Goal: Task Accomplishment & Management: Use online tool/utility

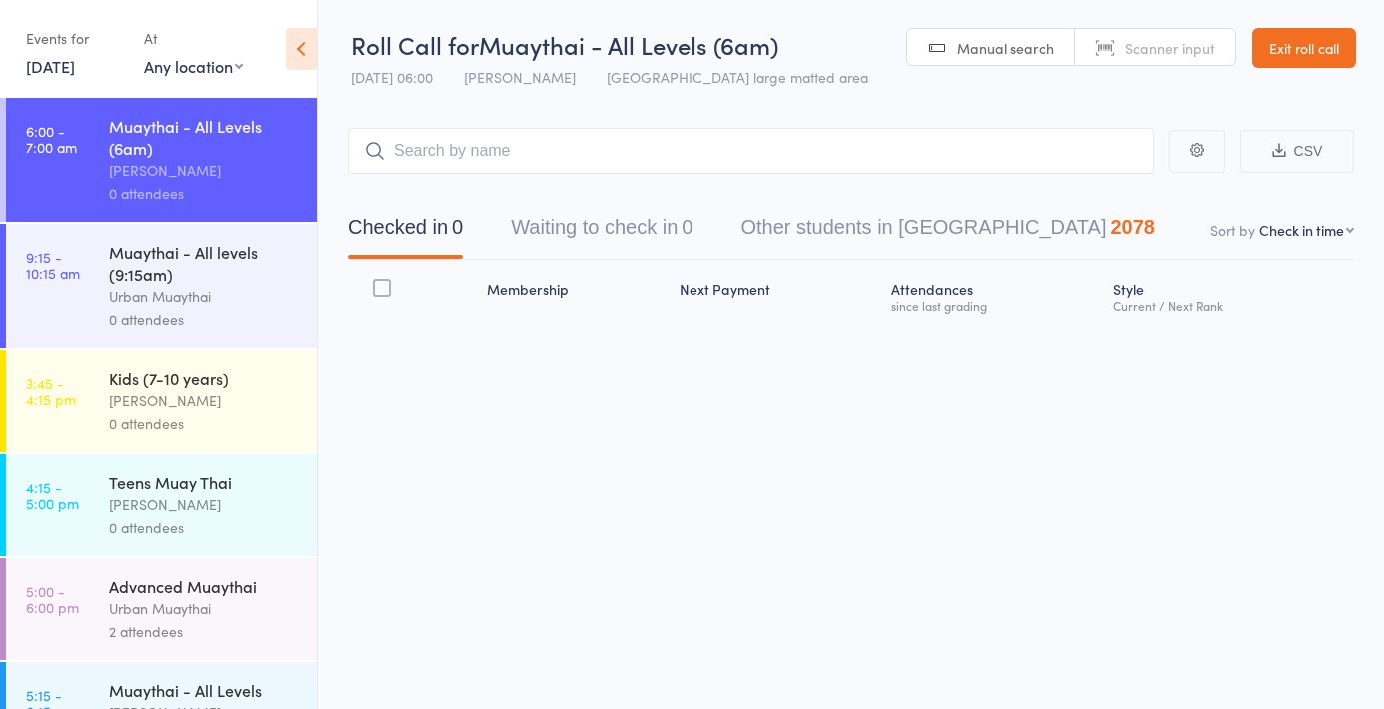
select select "4"
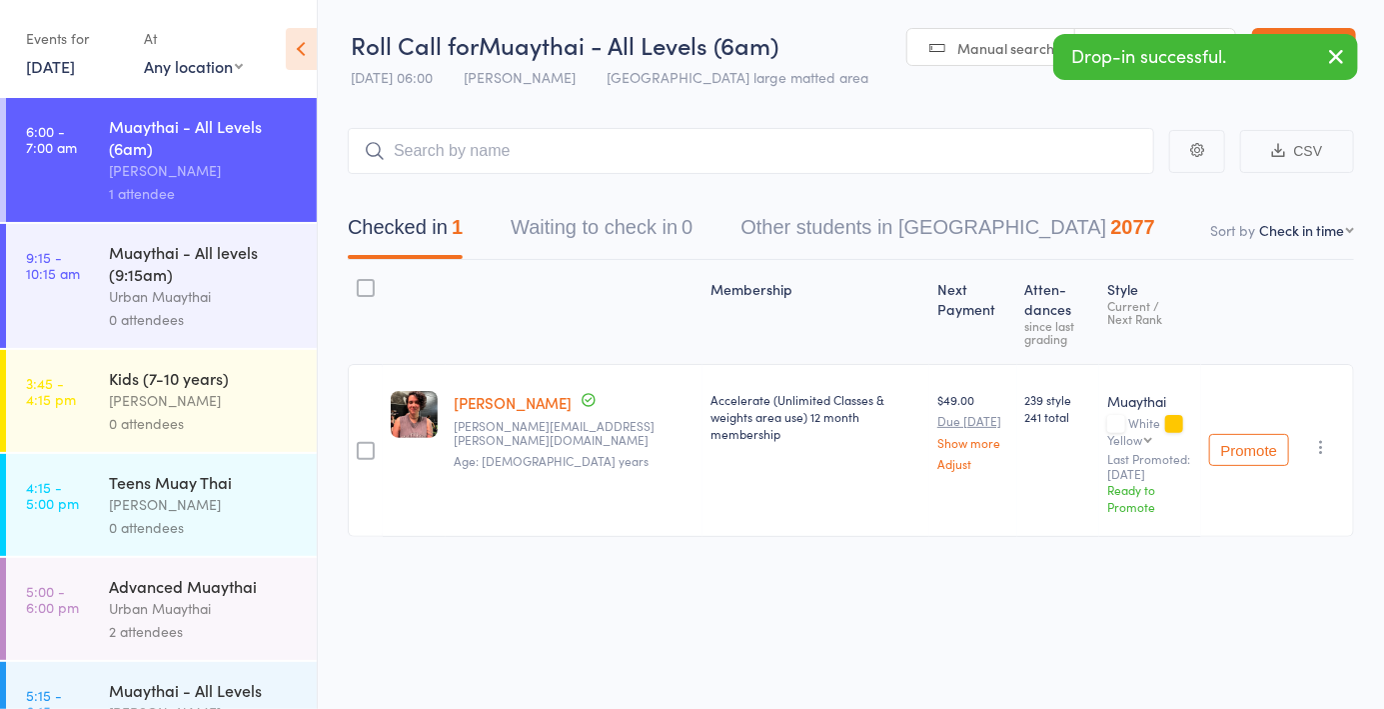
click at [1151, 38] on div "Drop-in successful." at bounding box center [1206, 57] width 305 height 46
click at [917, 158] on input "search" at bounding box center [751, 151] width 807 height 46
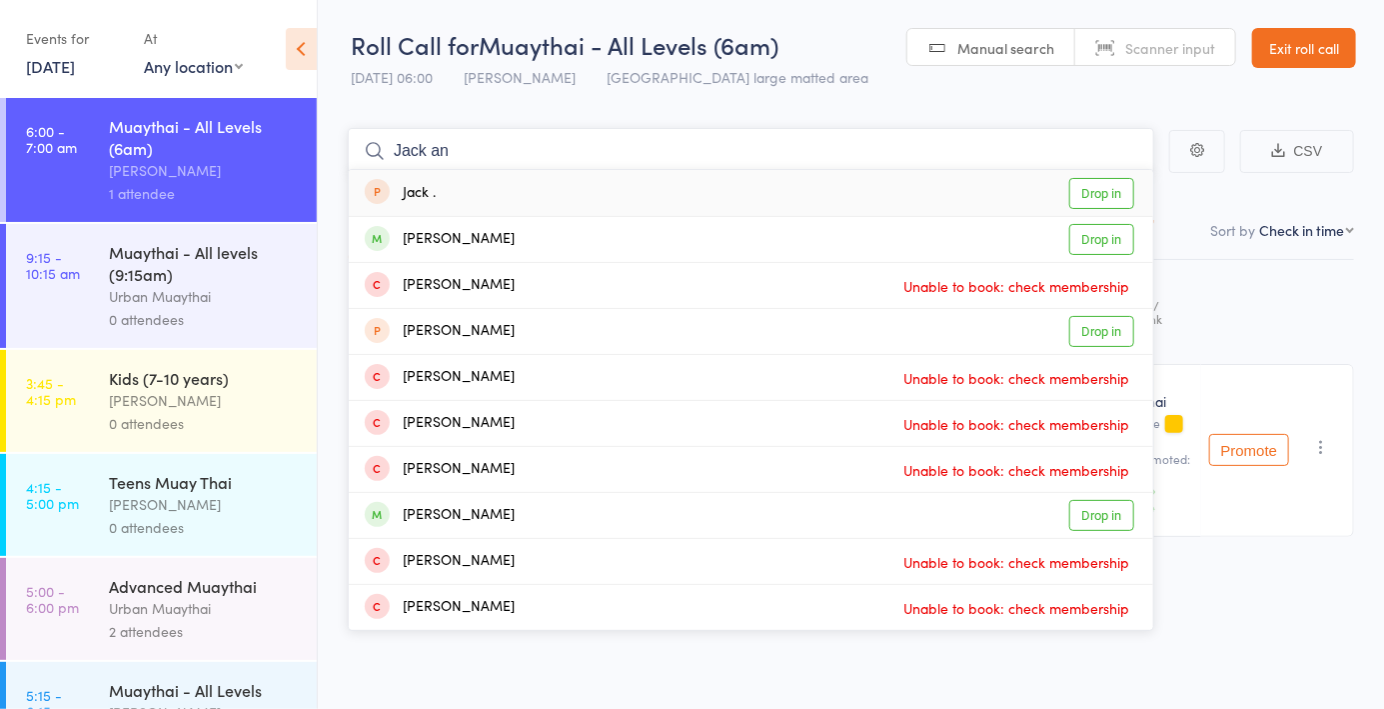
type input "Jack an"
click at [1105, 237] on link "Drop in" at bounding box center [1102, 239] width 65 height 31
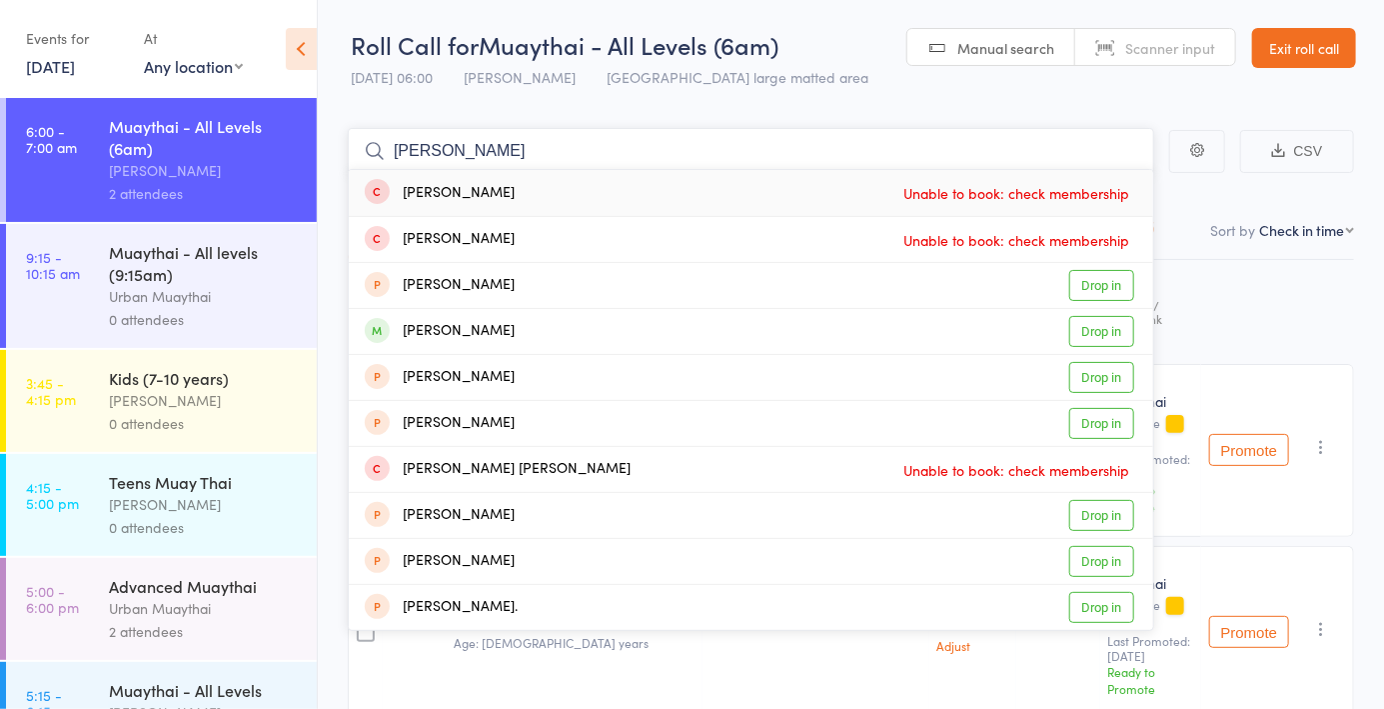
type input "Robbie"
click at [1102, 334] on link "Drop in" at bounding box center [1102, 331] width 65 height 31
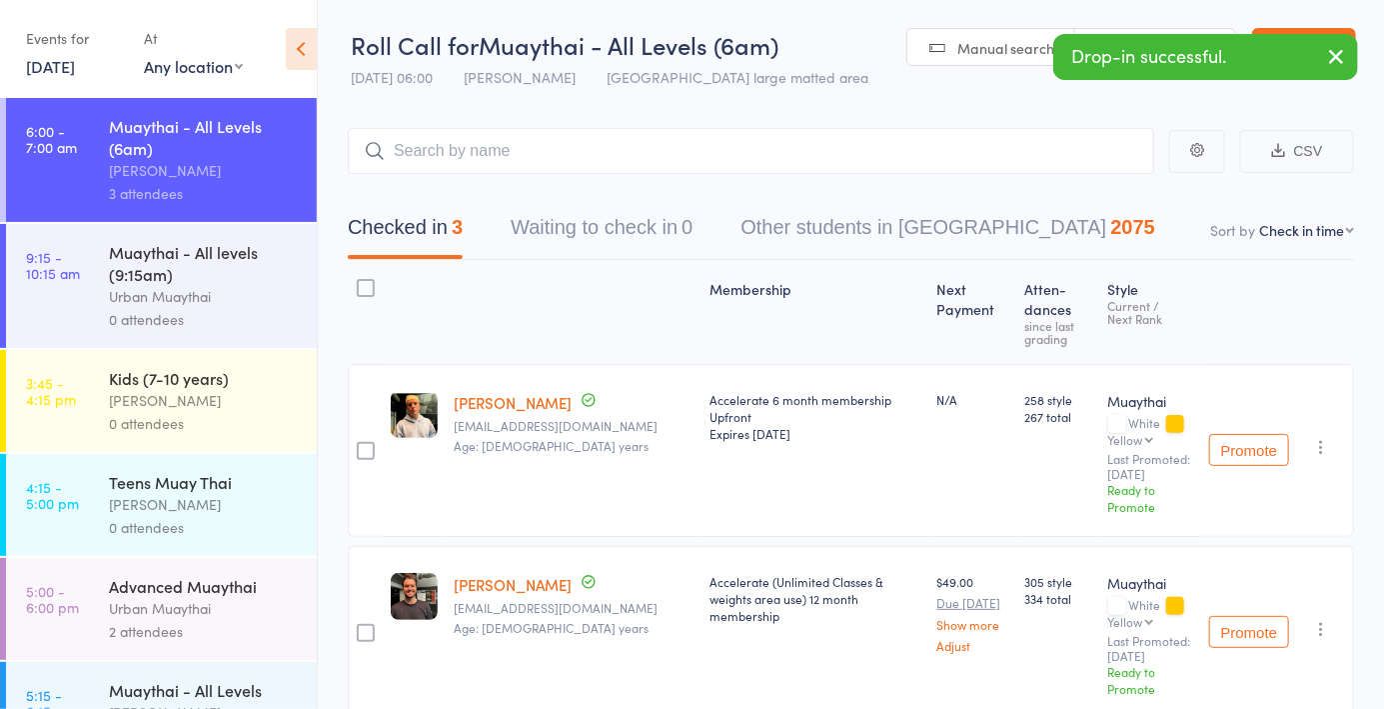
click at [1326, 63] on icon "button" at bounding box center [1337, 56] width 24 height 25
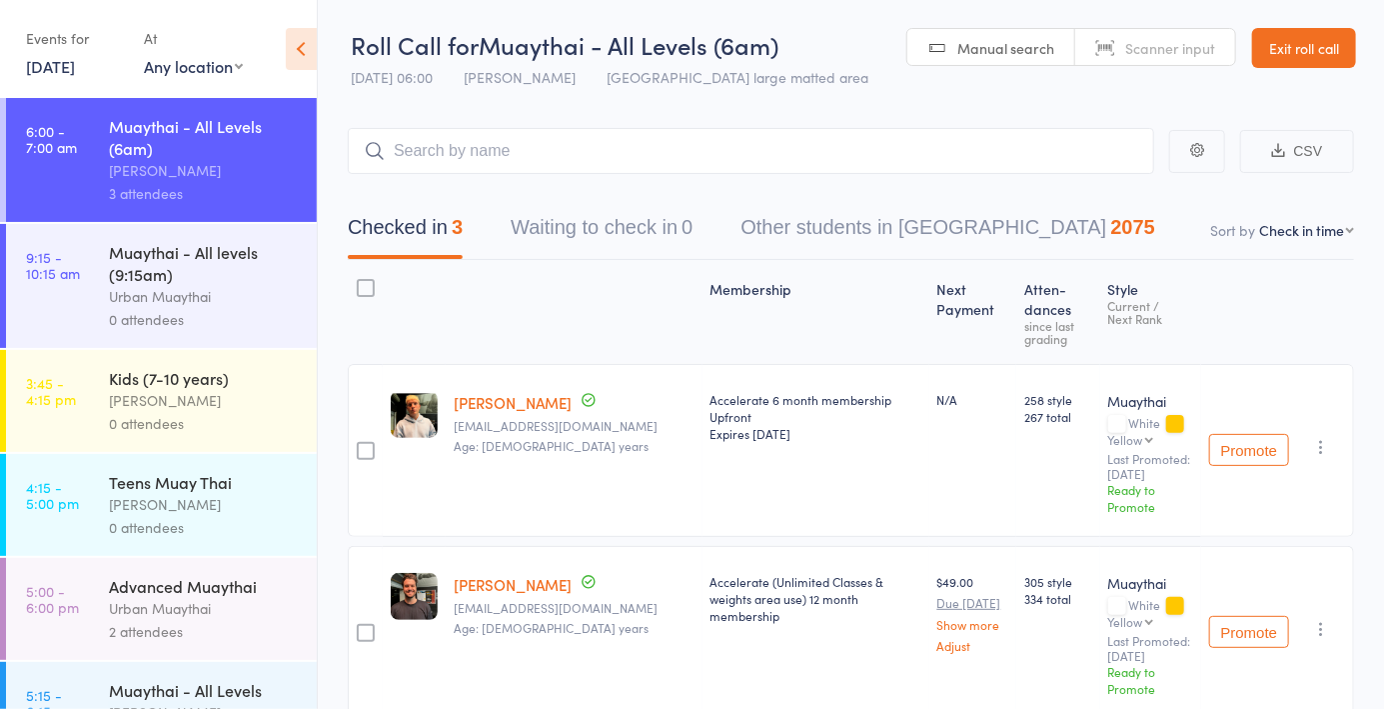
click at [1146, 49] on span "Scanner input" at bounding box center [1171, 48] width 90 height 20
click at [693, 173] on input "search" at bounding box center [751, 151] width 807 height 46
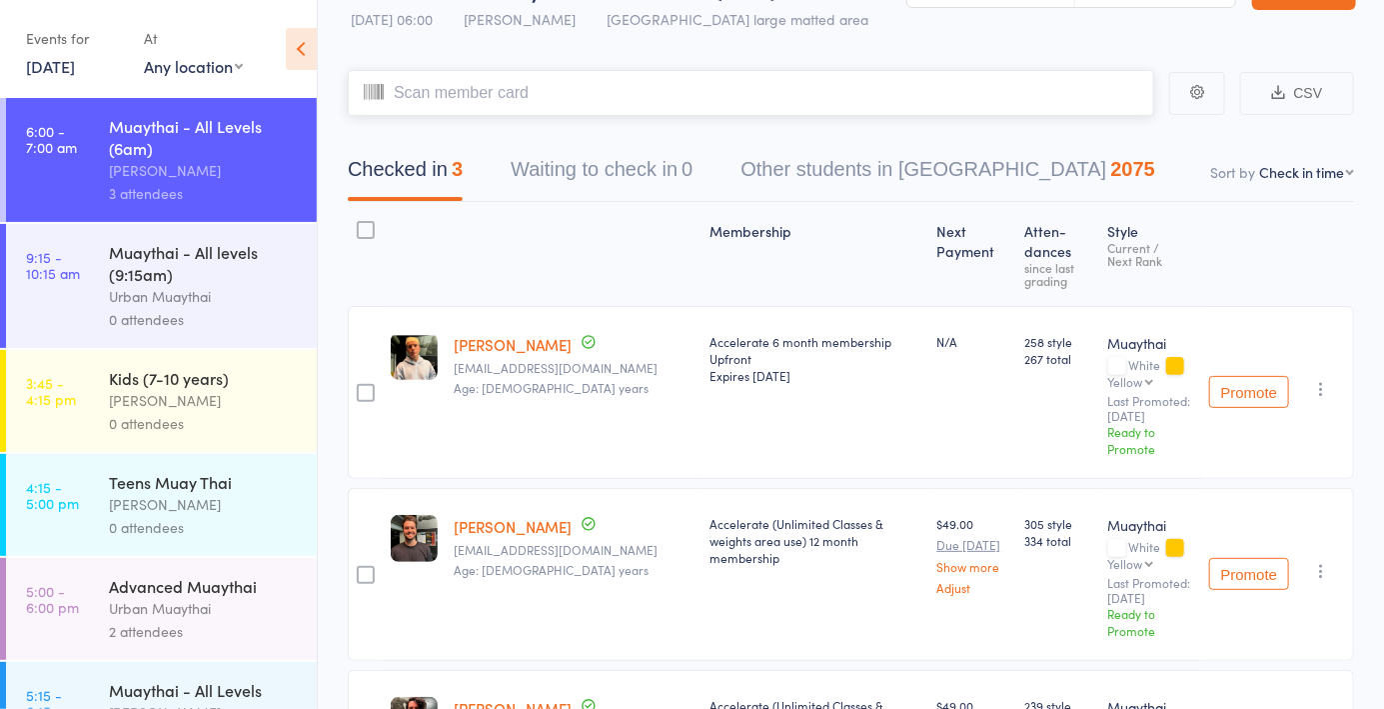
scroll to position [44, 0]
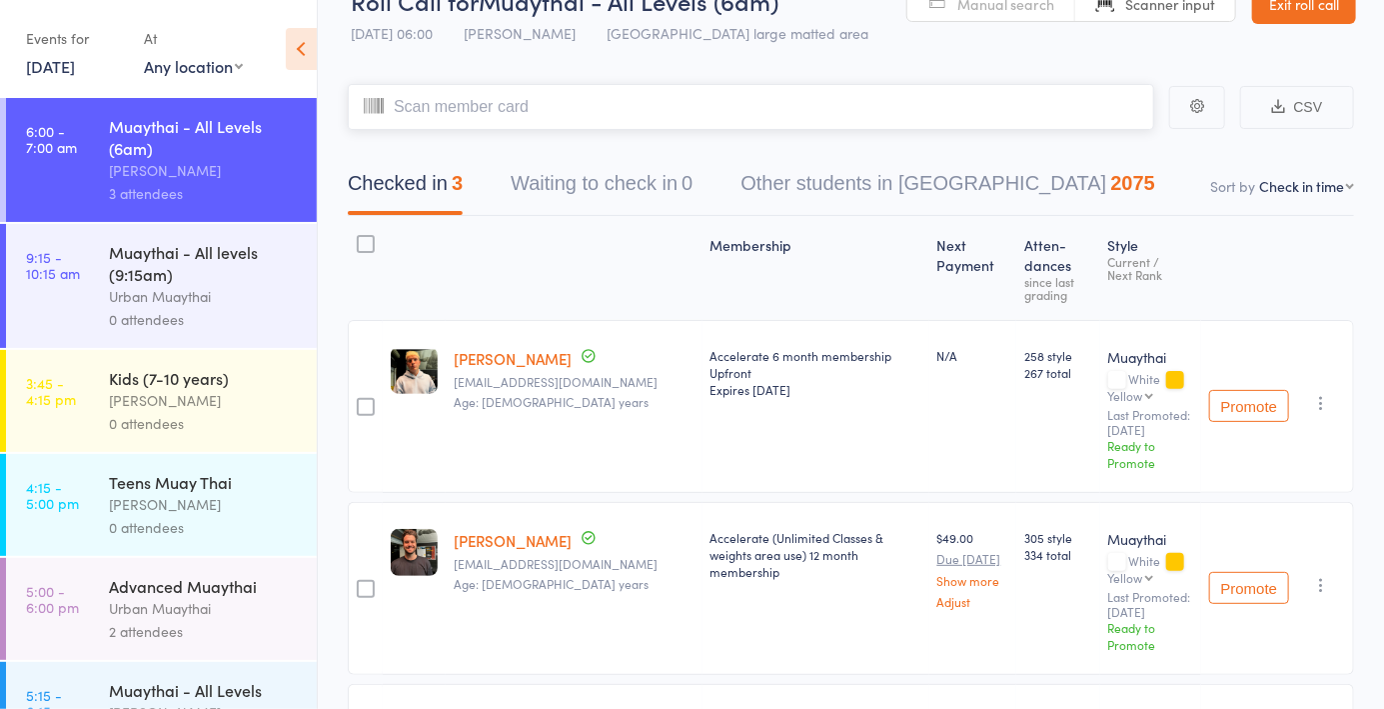
type input "J"
type input "Ake"
click at [1007, 19] on link "Manual search" at bounding box center [992, 4] width 168 height 38
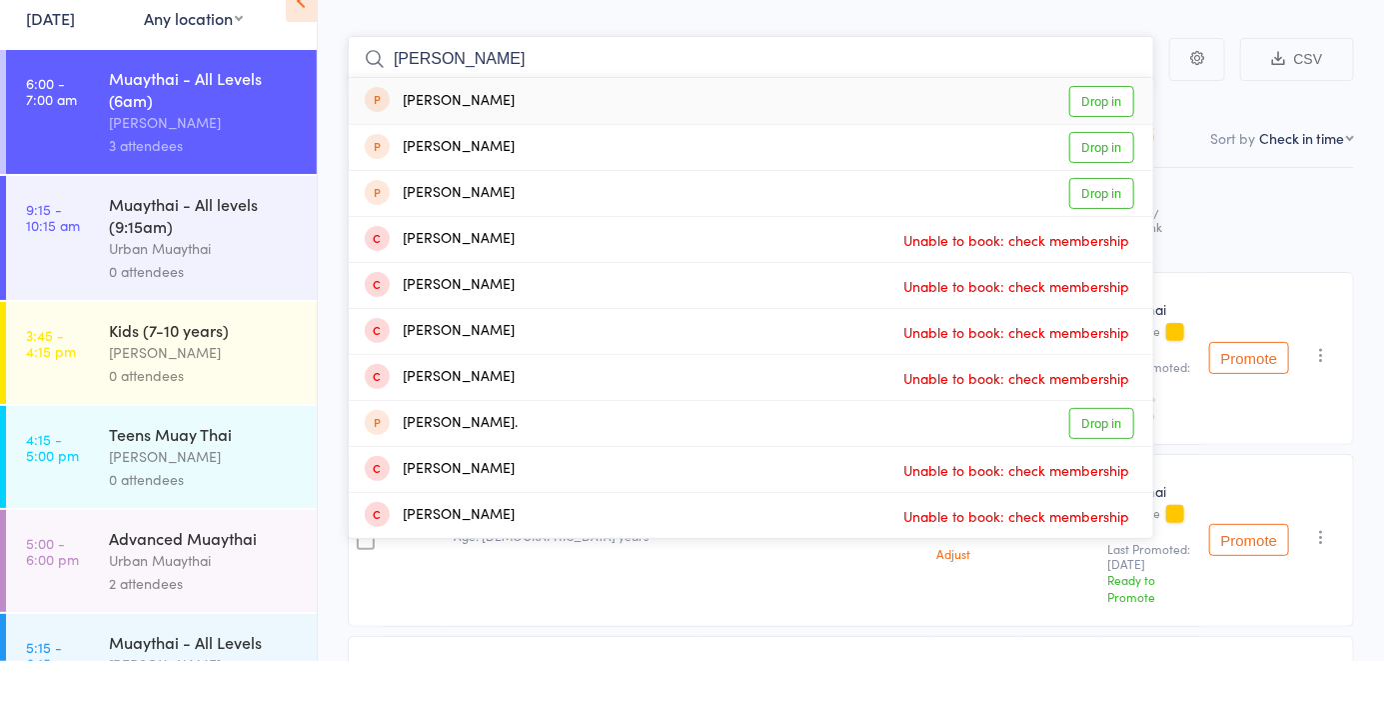
scroll to position [0, 0]
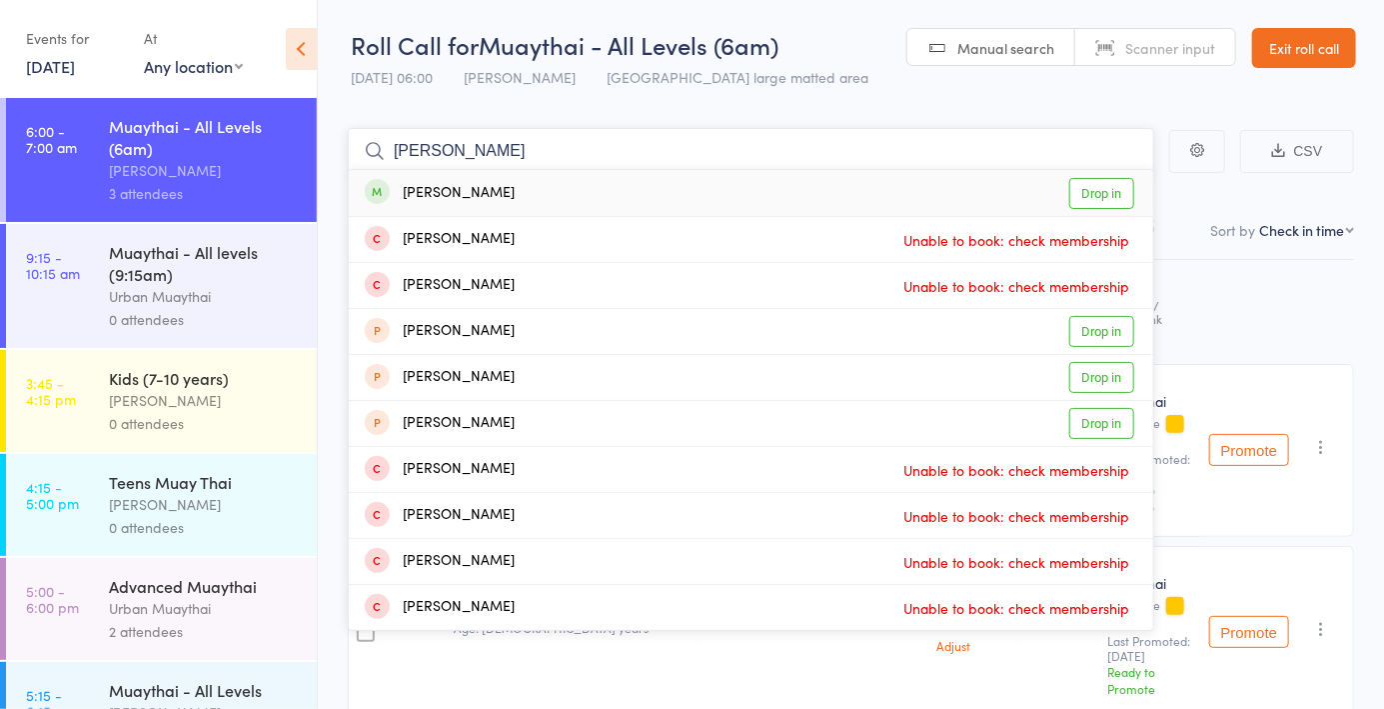
type input "Jake wal"
click at [1118, 218] on div "Jake Woods Unable to book: check membership" at bounding box center [751, 239] width 805 height 45
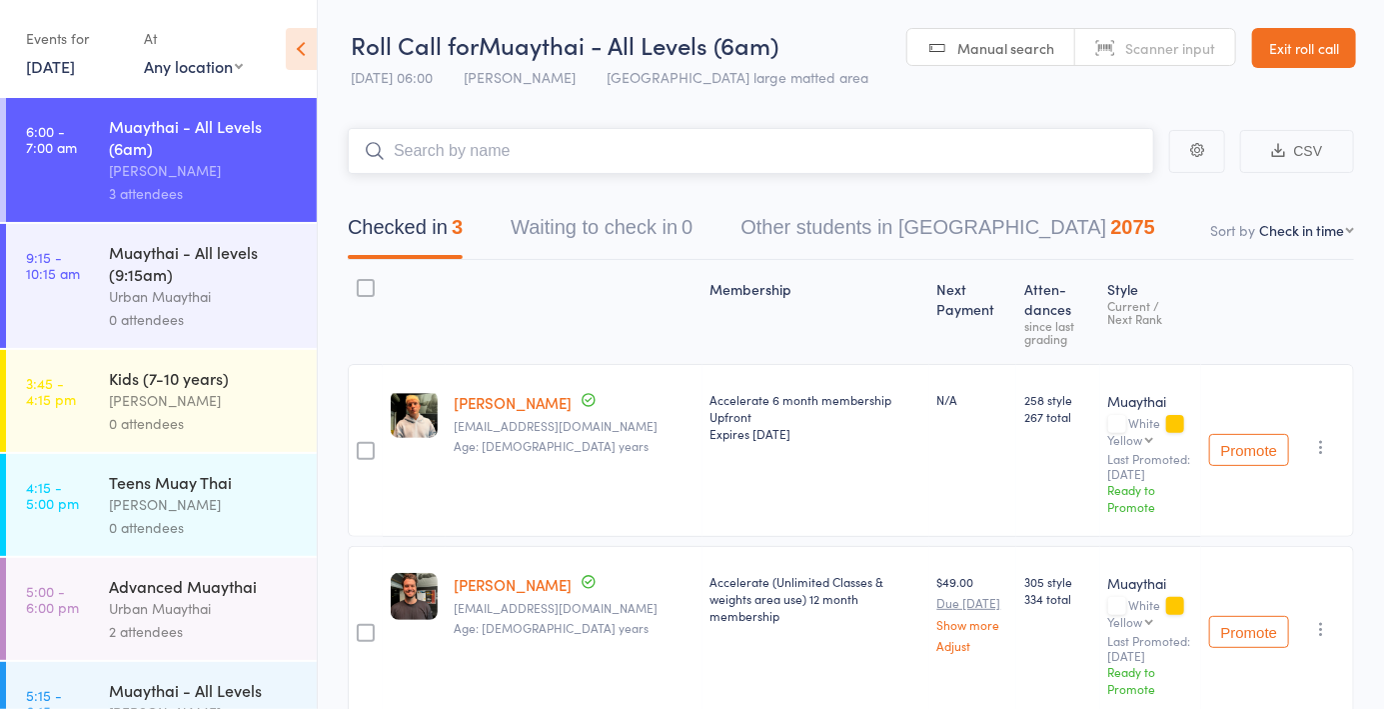
click at [839, 169] on input "search" at bounding box center [751, 151] width 807 height 46
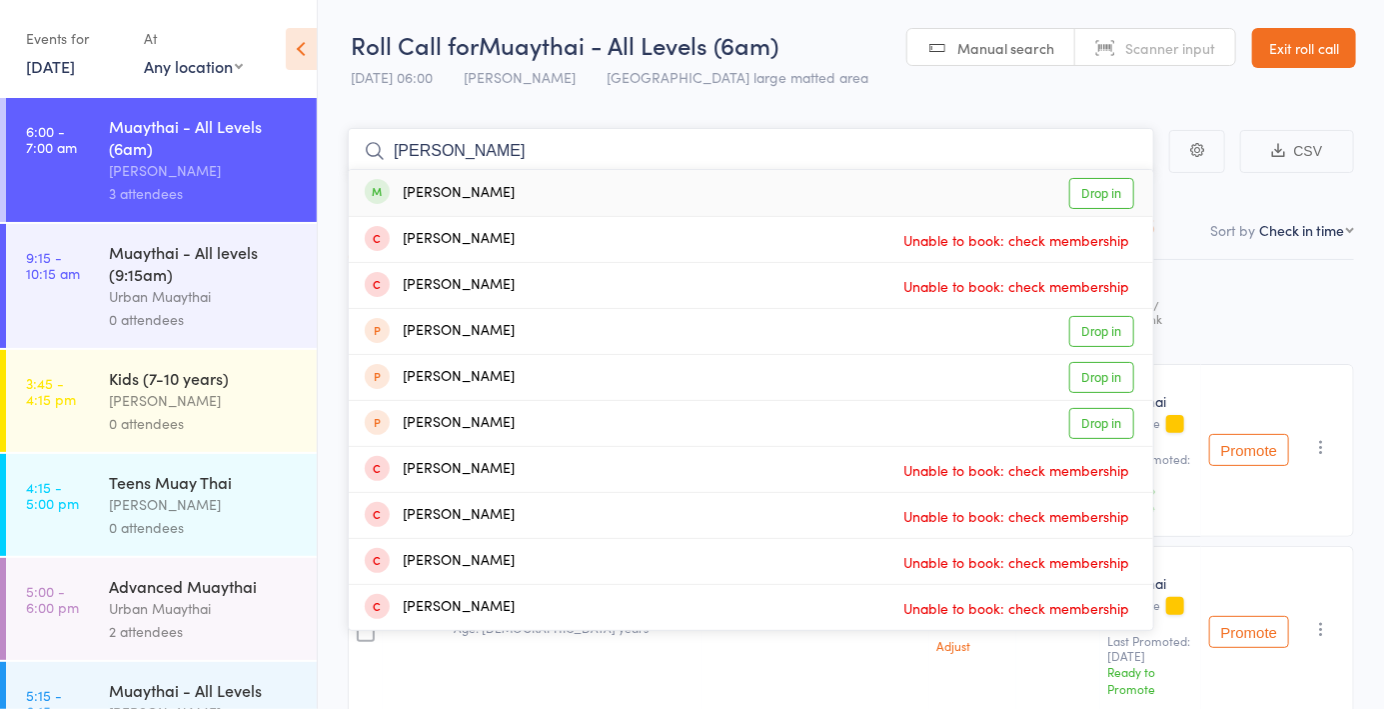
type input "Jake wa"
click at [1113, 208] on link "Drop in" at bounding box center [1102, 193] width 65 height 31
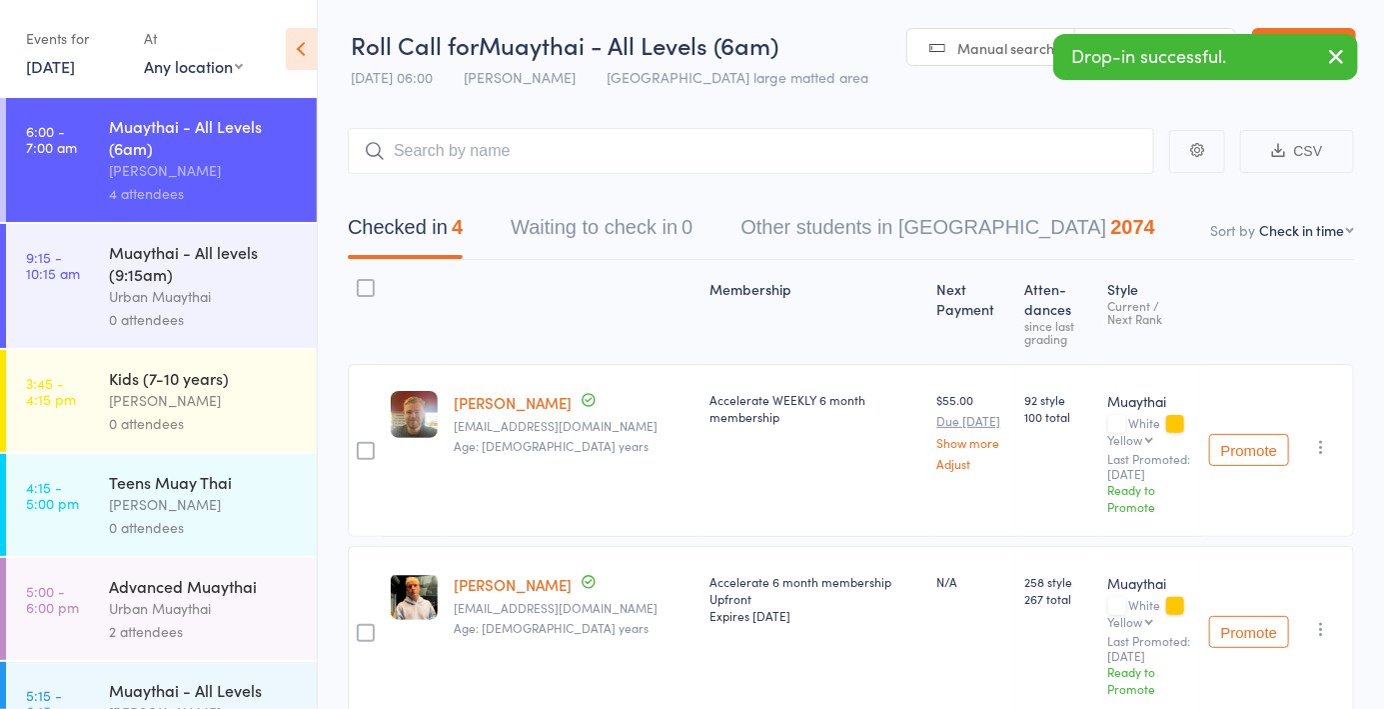
click at [1163, 43] on div "Drop-in successful." at bounding box center [1206, 57] width 305 height 46
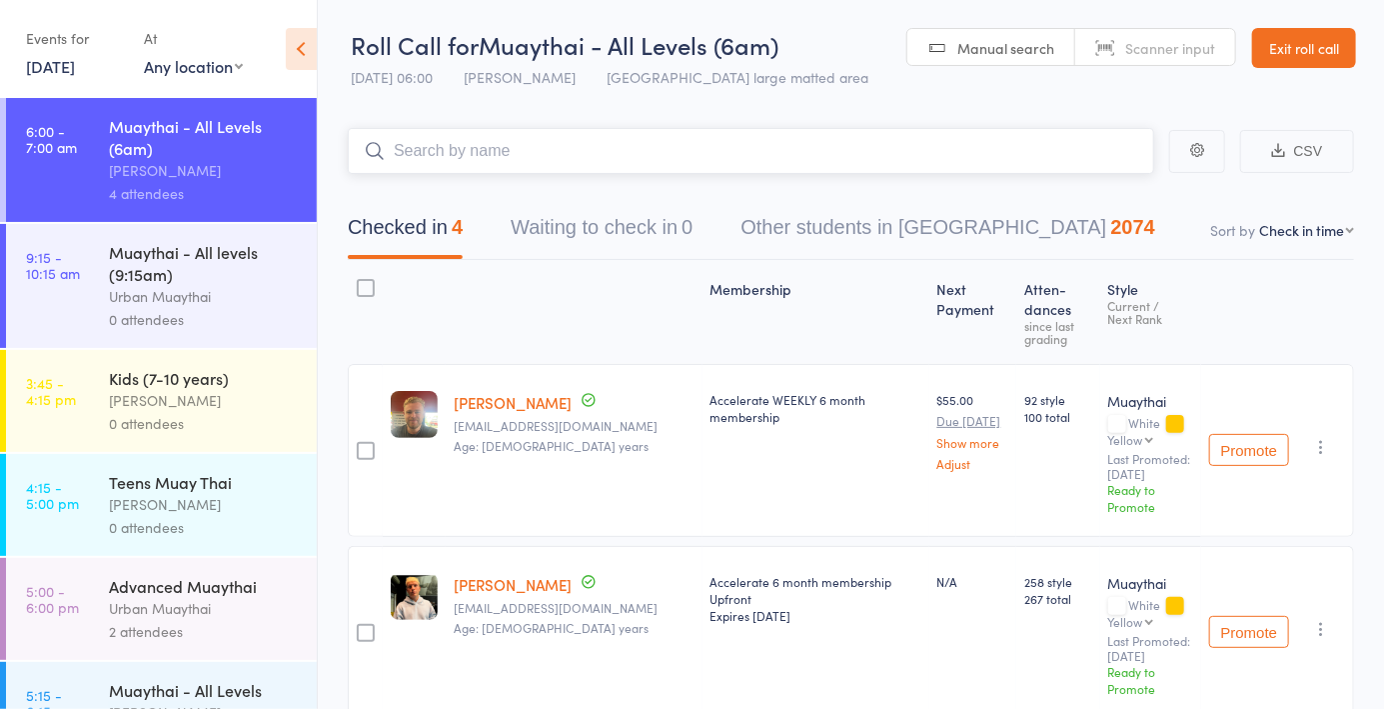
click at [695, 158] on input "search" at bounding box center [751, 151] width 807 height 46
click at [1156, 51] on span "Scanner input" at bounding box center [1171, 48] width 90 height 20
click at [579, 160] on input "search" at bounding box center [751, 151] width 807 height 46
type input "5381"
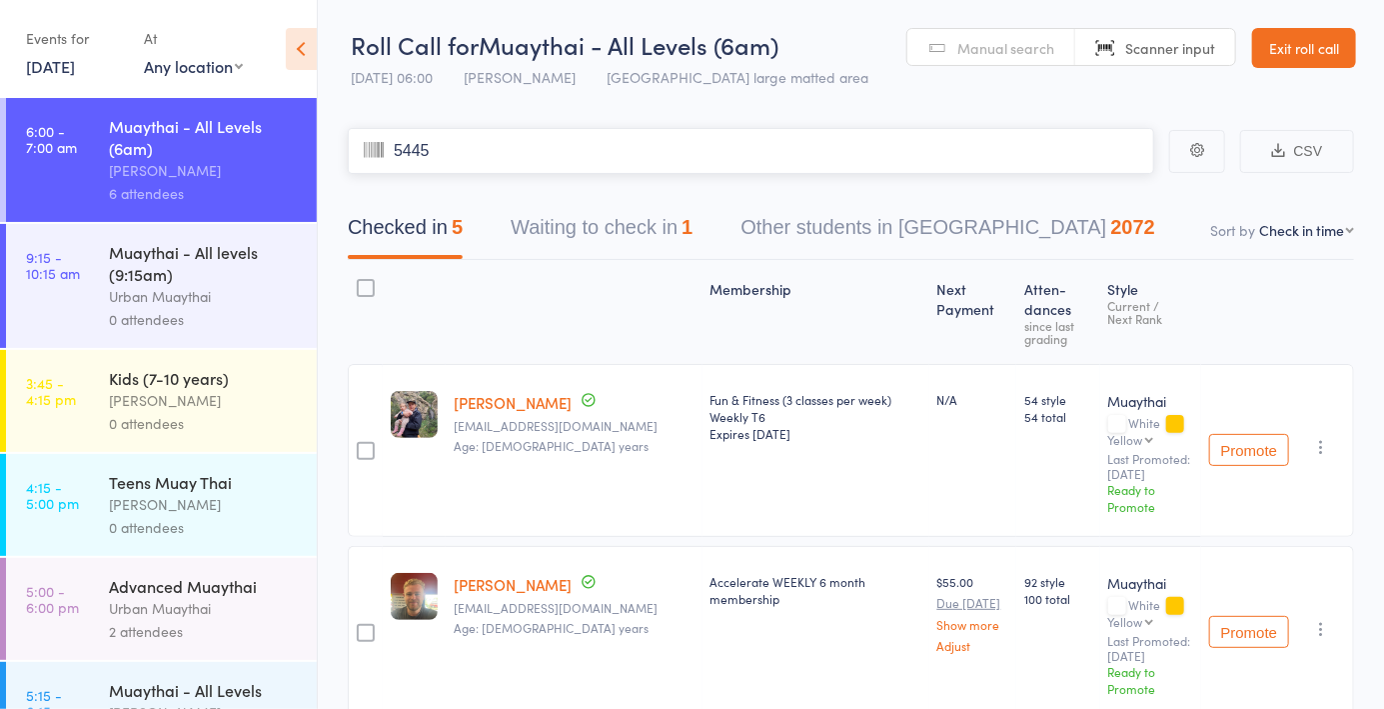
type input "5445"
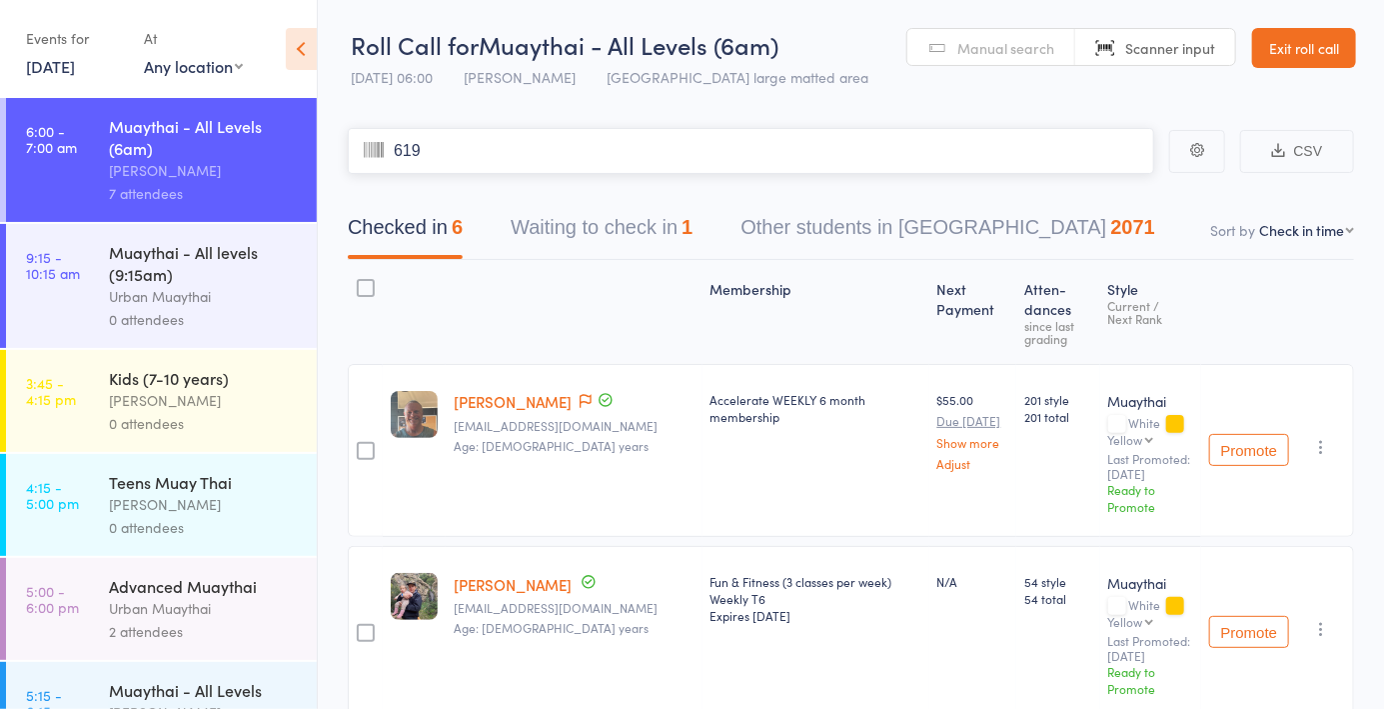
type input "6192"
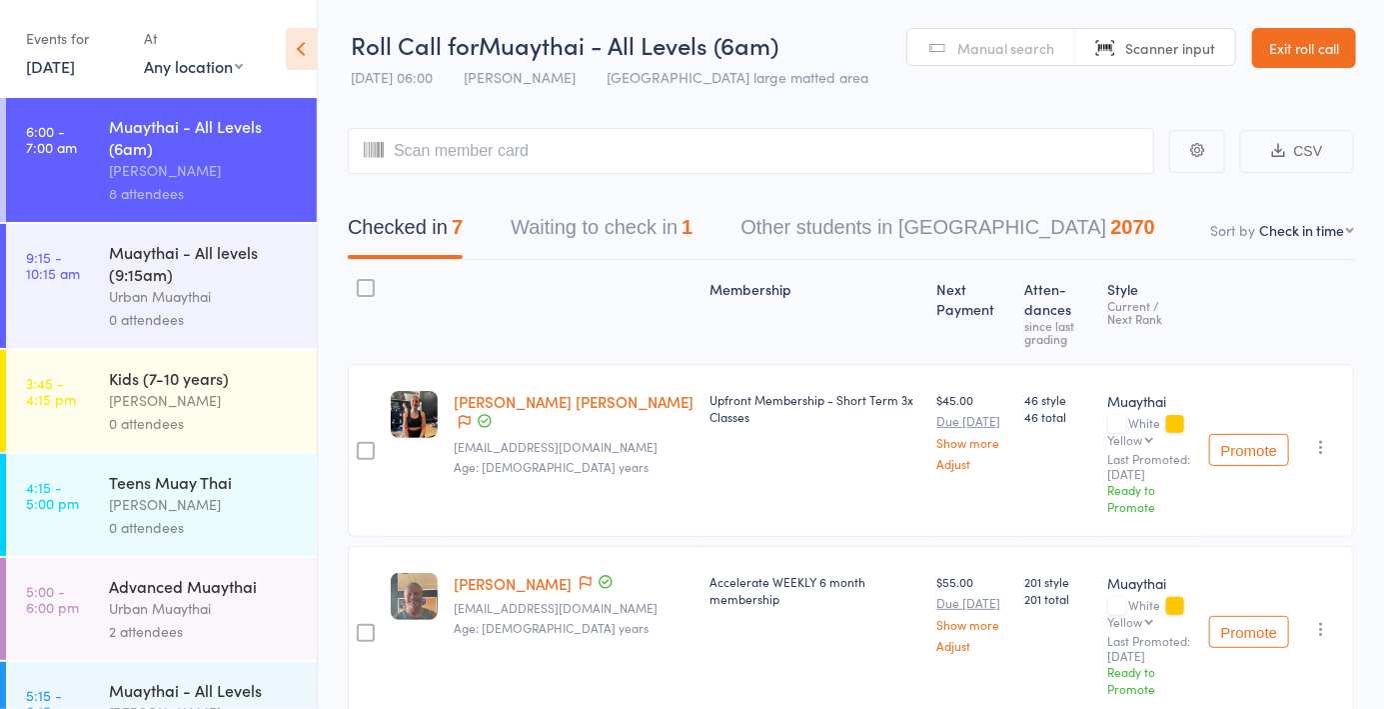
click at [471, 413] on span at bounding box center [465, 423] width 12 height 20
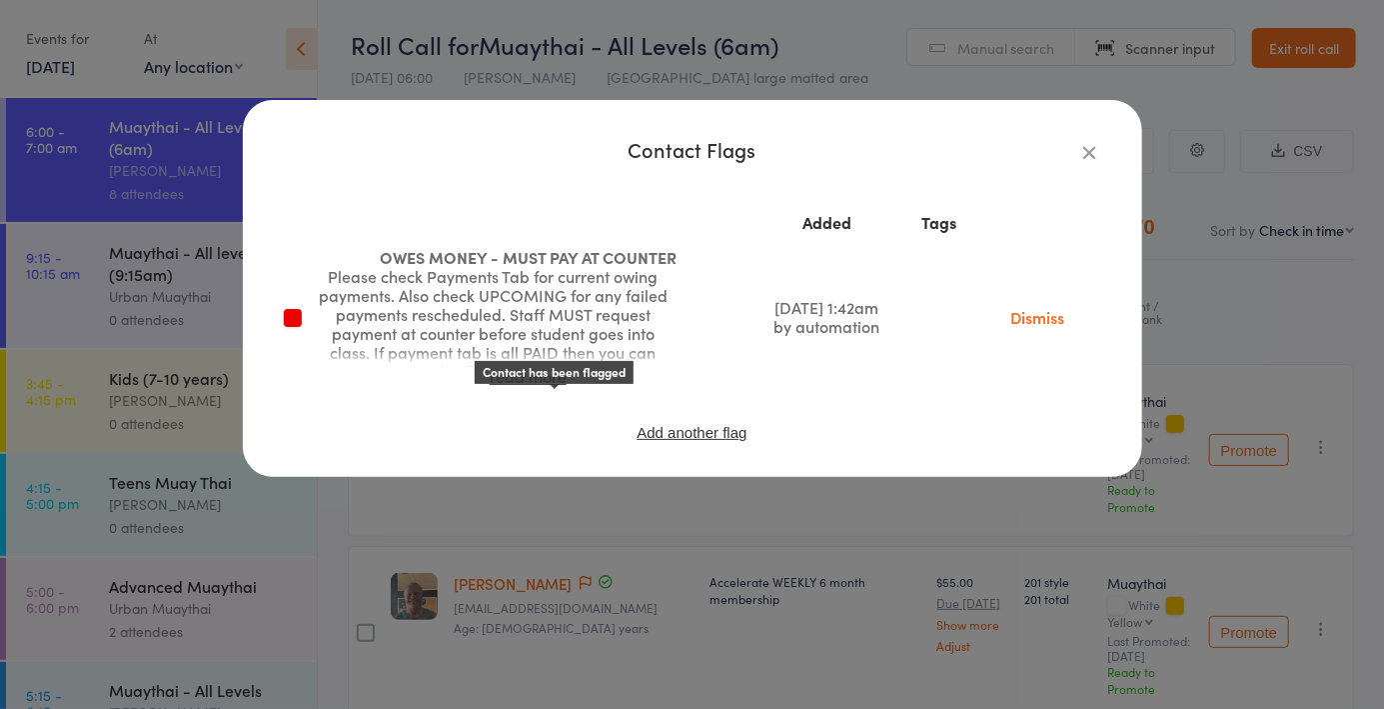
click at [1085, 159] on icon "button" at bounding box center [1091, 152] width 22 height 22
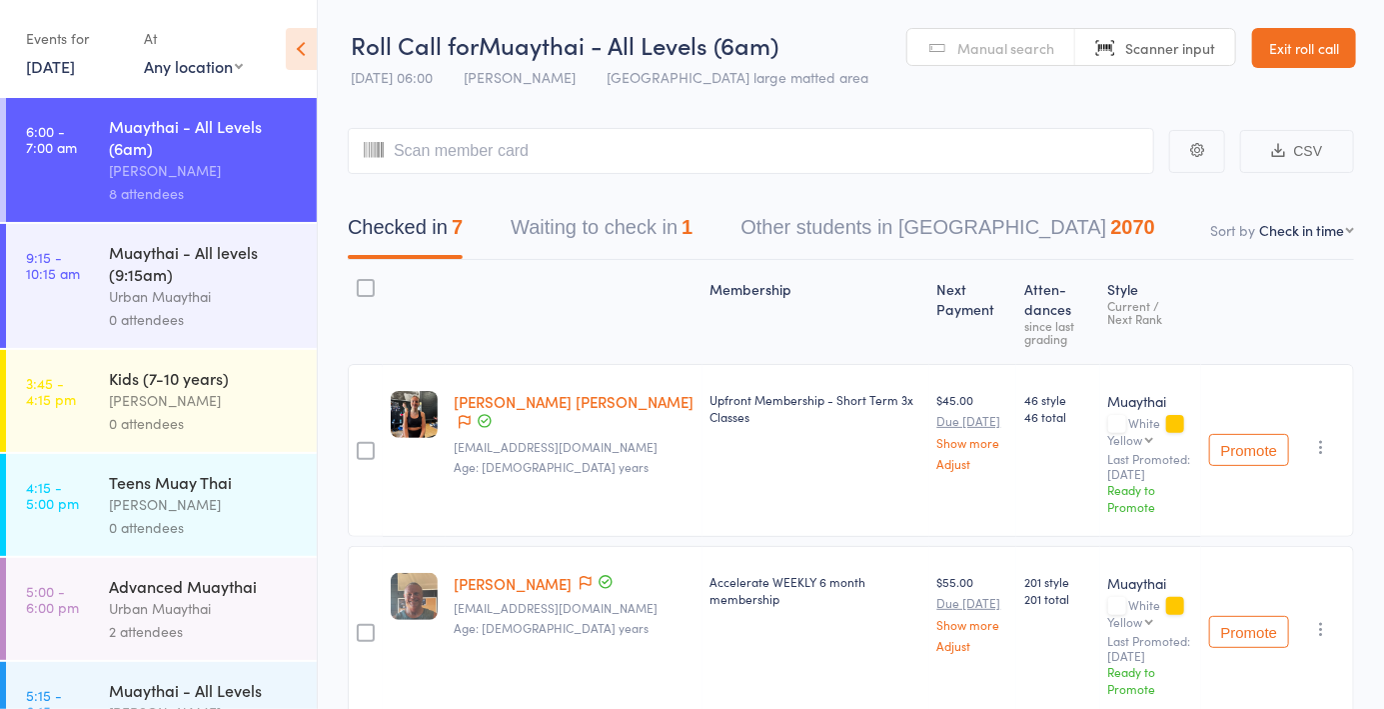
click at [647, 233] on button "Waiting to check in 1" at bounding box center [602, 232] width 182 height 53
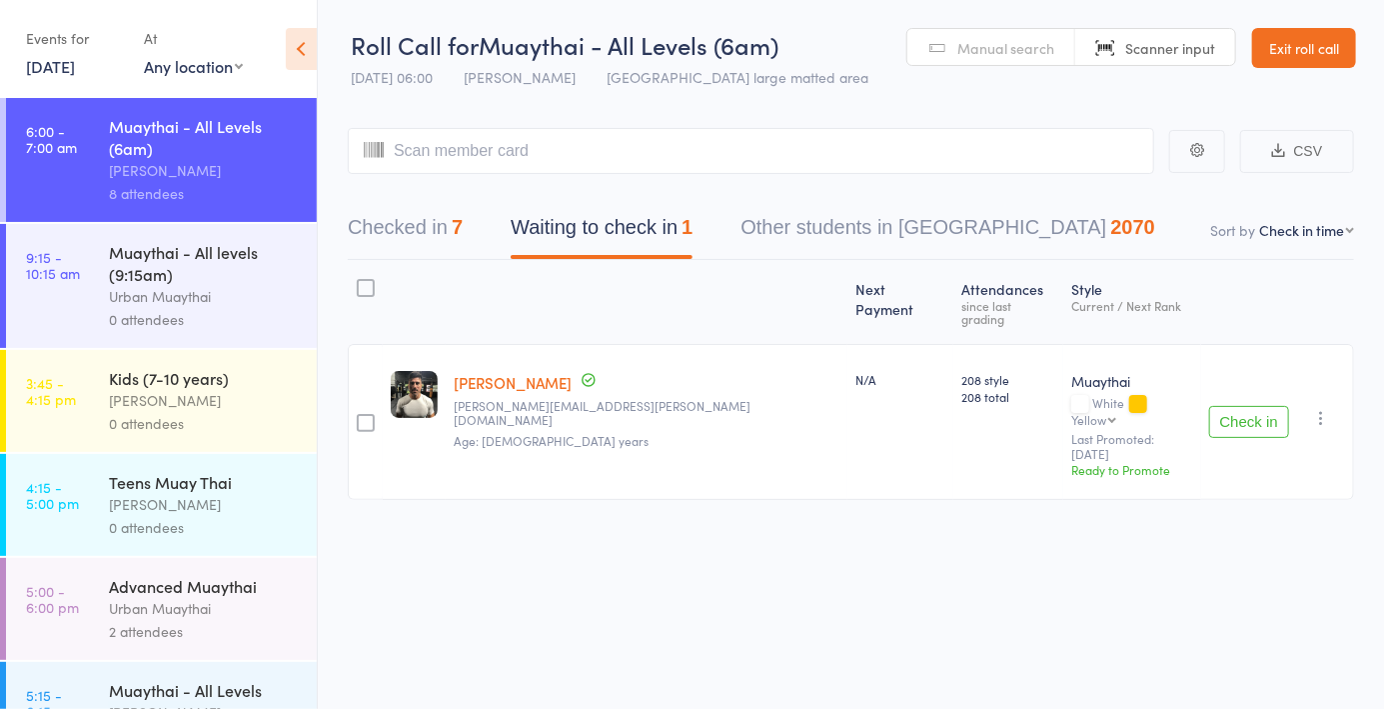
click at [1264, 406] on button "Check in" at bounding box center [1250, 422] width 80 height 32
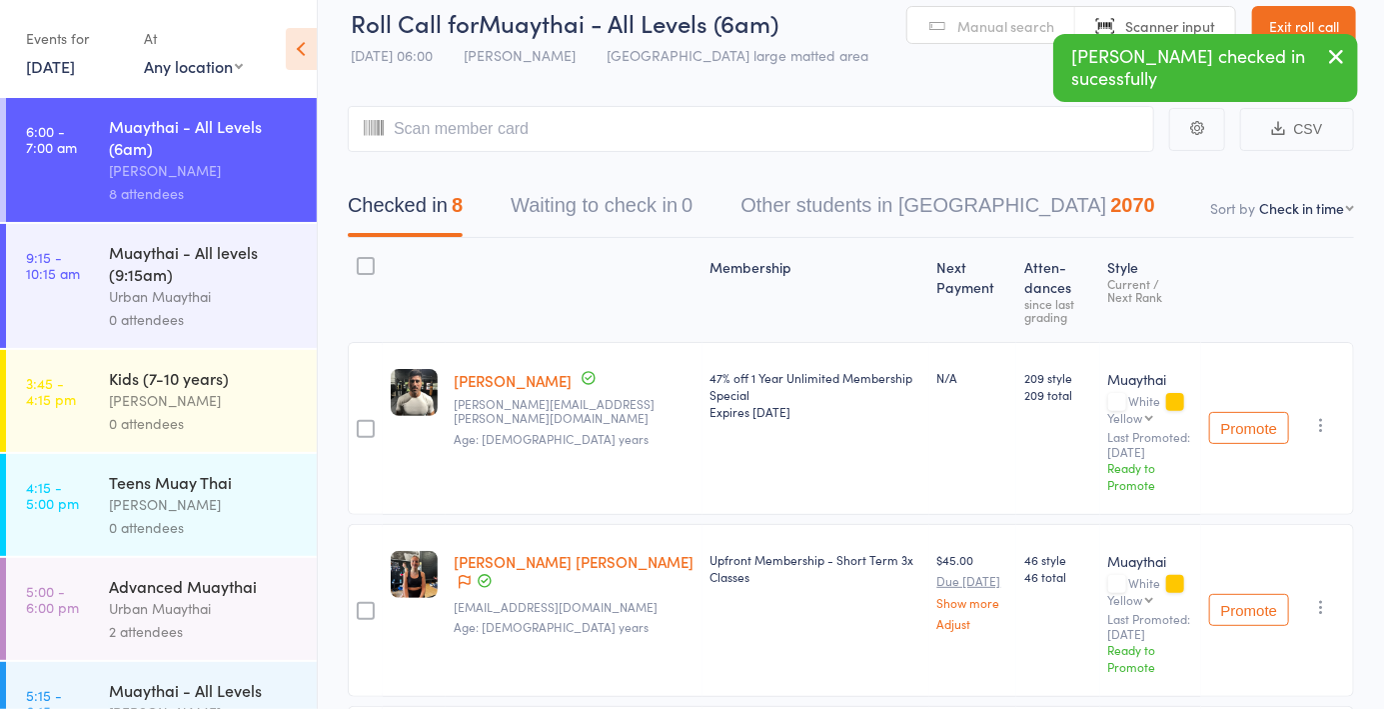
scroll to position [23, 0]
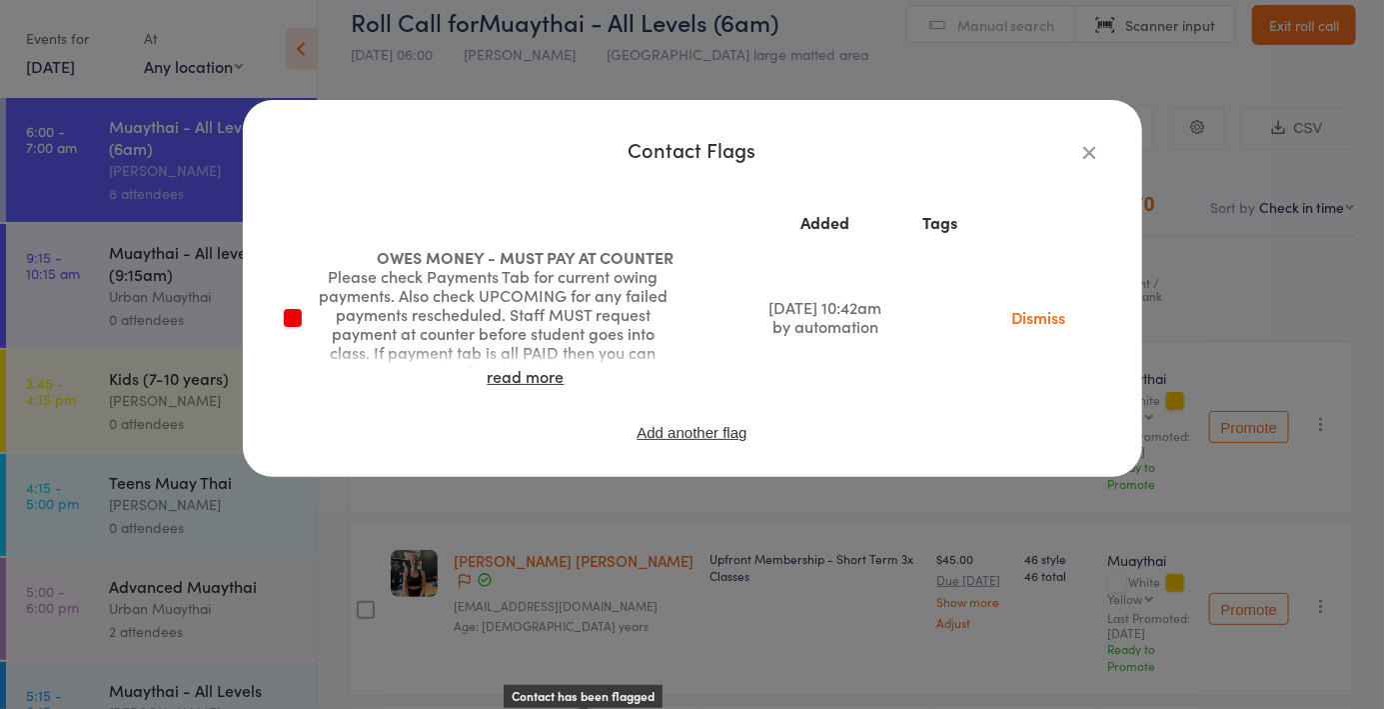
click at [1083, 162] on icon "button" at bounding box center [1091, 152] width 22 height 22
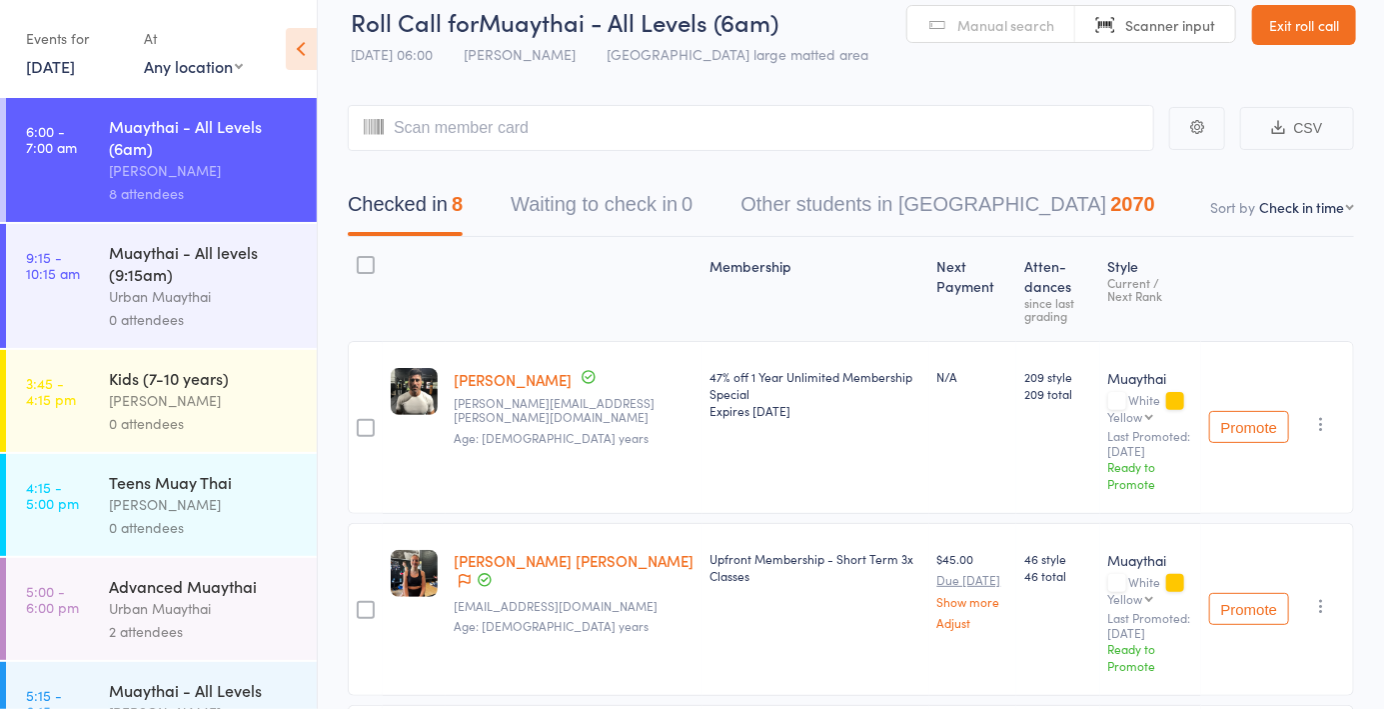
click at [519, 550] on link "[PERSON_NAME] [PERSON_NAME]" at bounding box center [574, 560] width 240 height 21
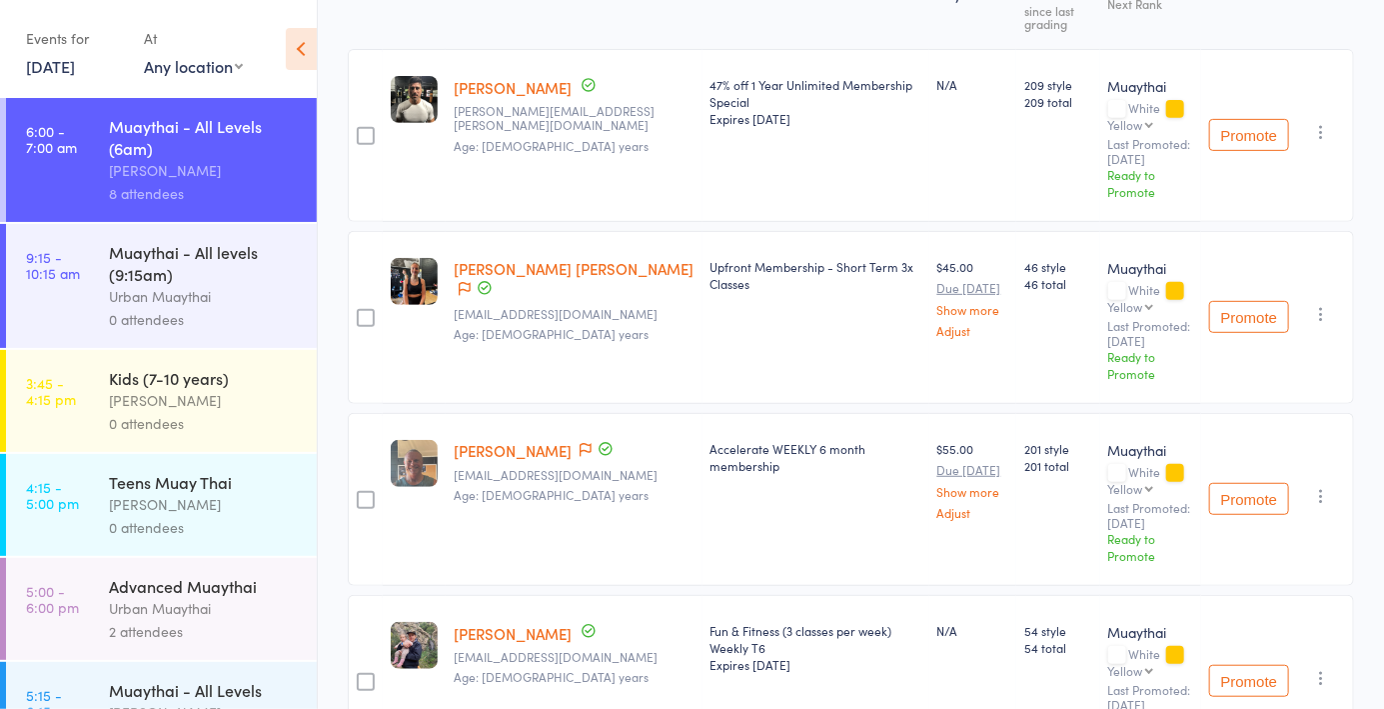
scroll to position [315, 0]
click at [544, 440] on link "Drew Jorgensen" at bounding box center [513, 450] width 118 height 21
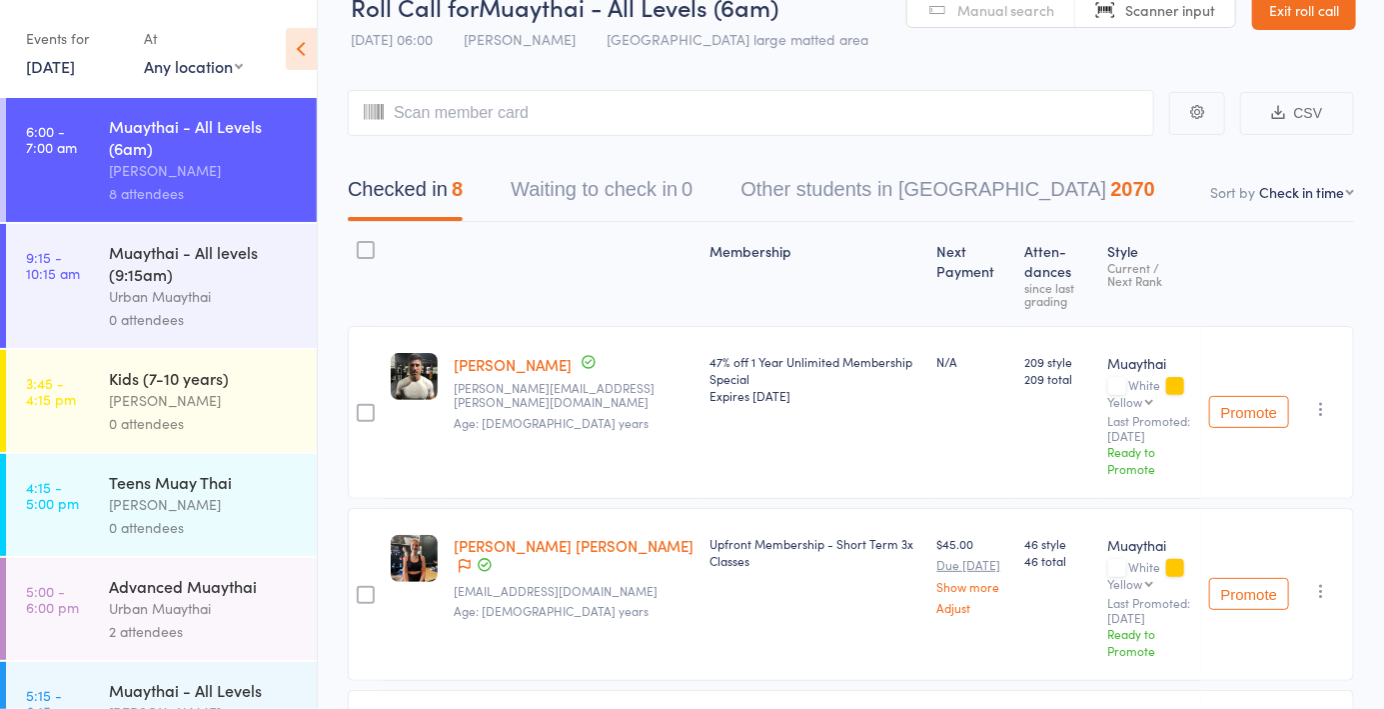
scroll to position [0, 0]
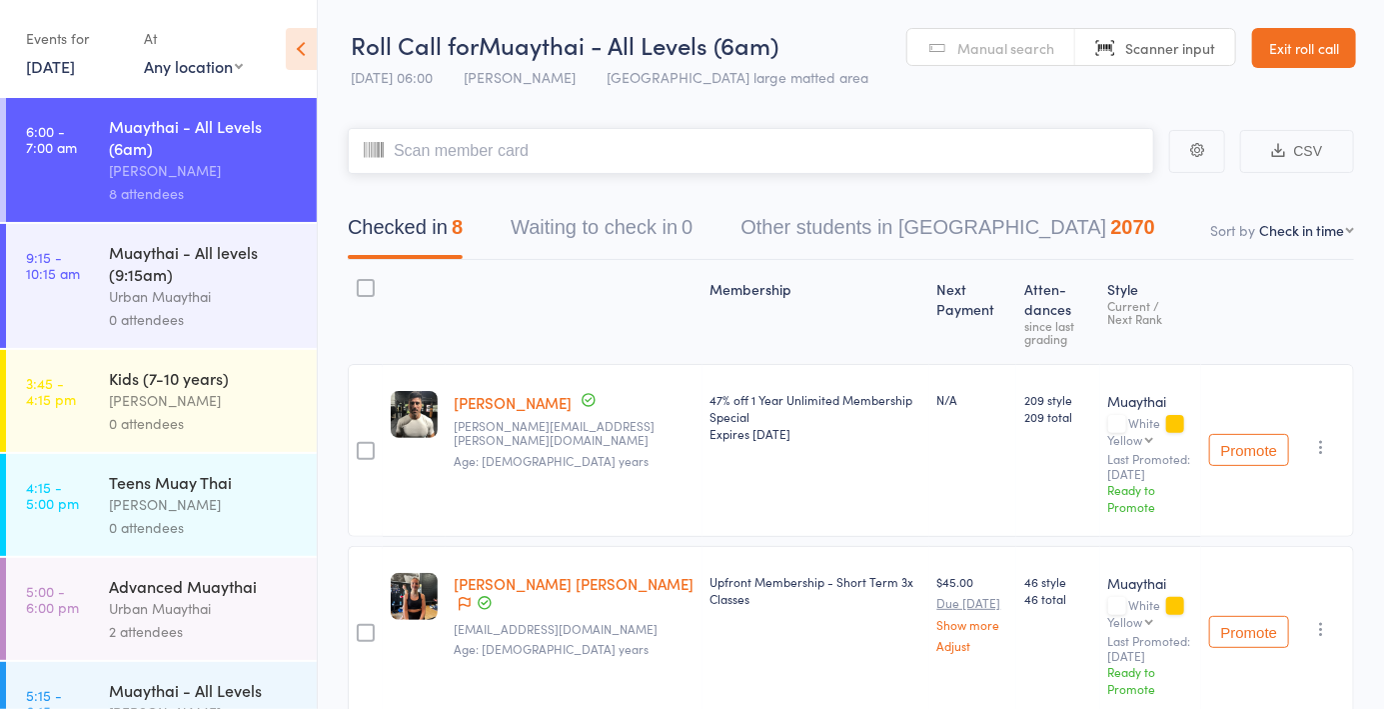
click at [877, 149] on input "search" at bounding box center [751, 151] width 807 height 46
click at [1000, 56] on span "Manual search" at bounding box center [1006, 48] width 97 height 20
click at [1160, 49] on span "Scanner input" at bounding box center [1171, 48] width 90 height 20
click at [630, 156] on input "search" at bounding box center [751, 151] width 807 height 46
type input "5907"
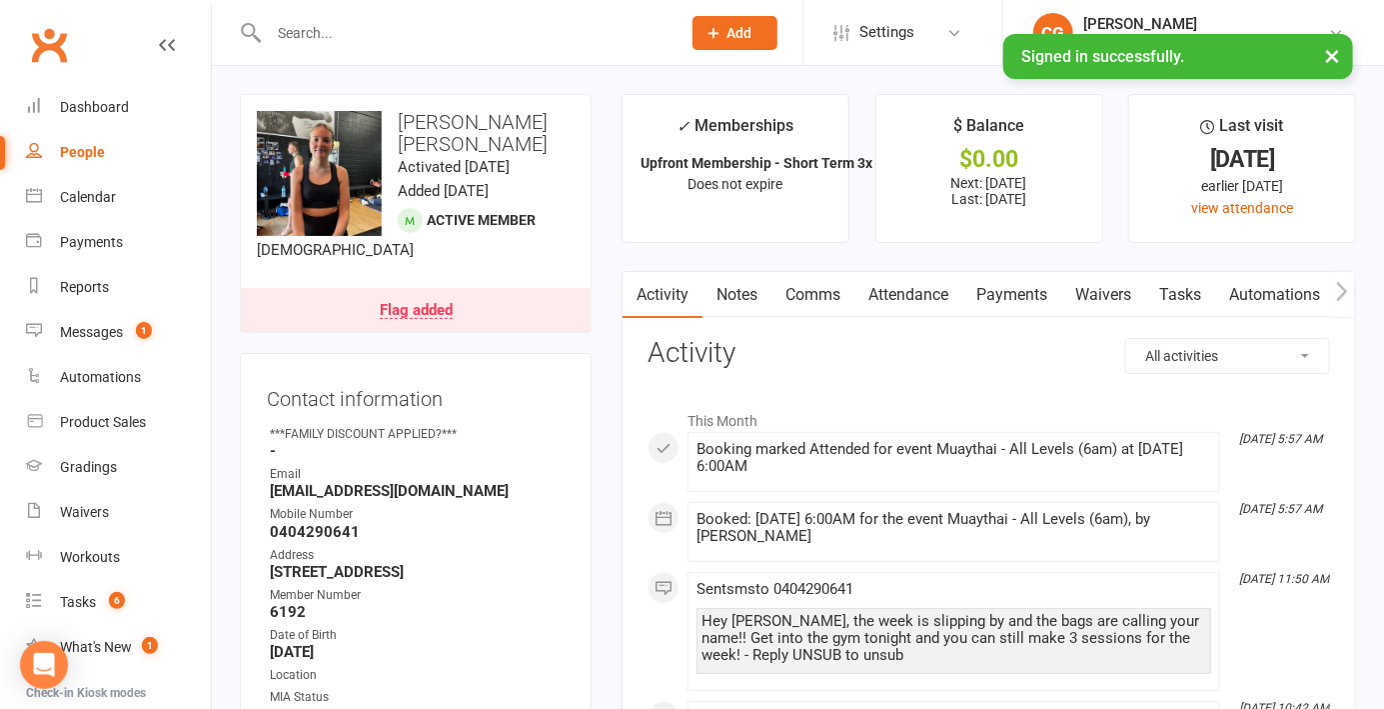
click at [1011, 301] on link "Payments" at bounding box center [1012, 295] width 99 height 46
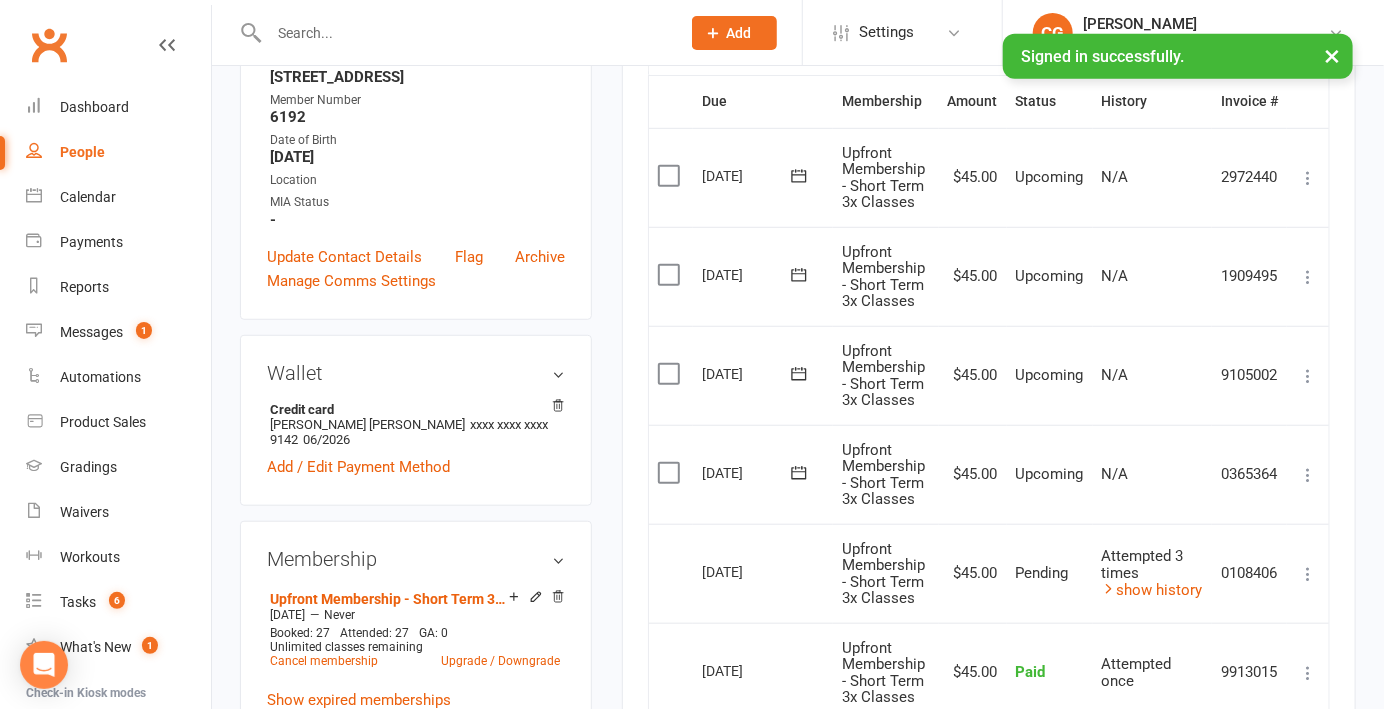
scroll to position [514, 0]
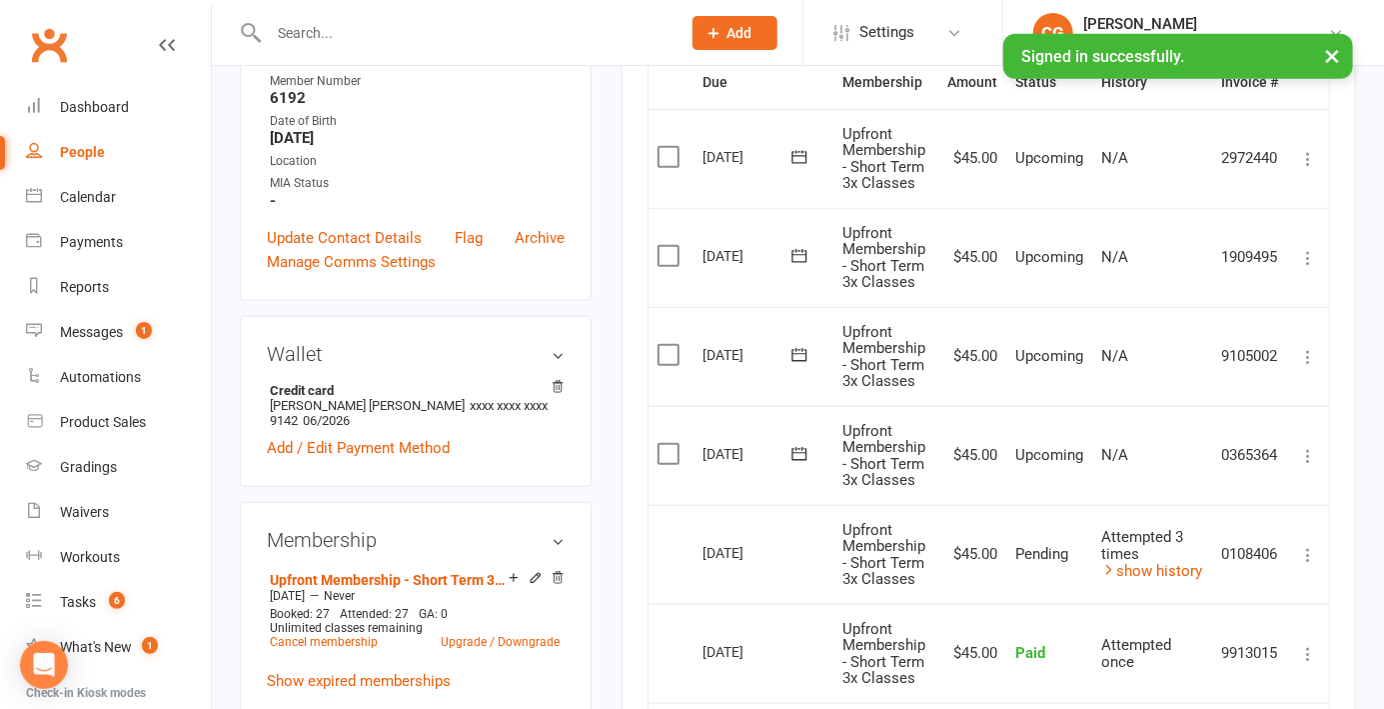
click at [1302, 561] on icon at bounding box center [1309, 555] width 20 height 20
click at [1343, 535] on div "Activity Notes Comms Attendance Payments Waivers Tasks Automations Workouts Gra…" at bounding box center [989, 503] width 735 height 1492
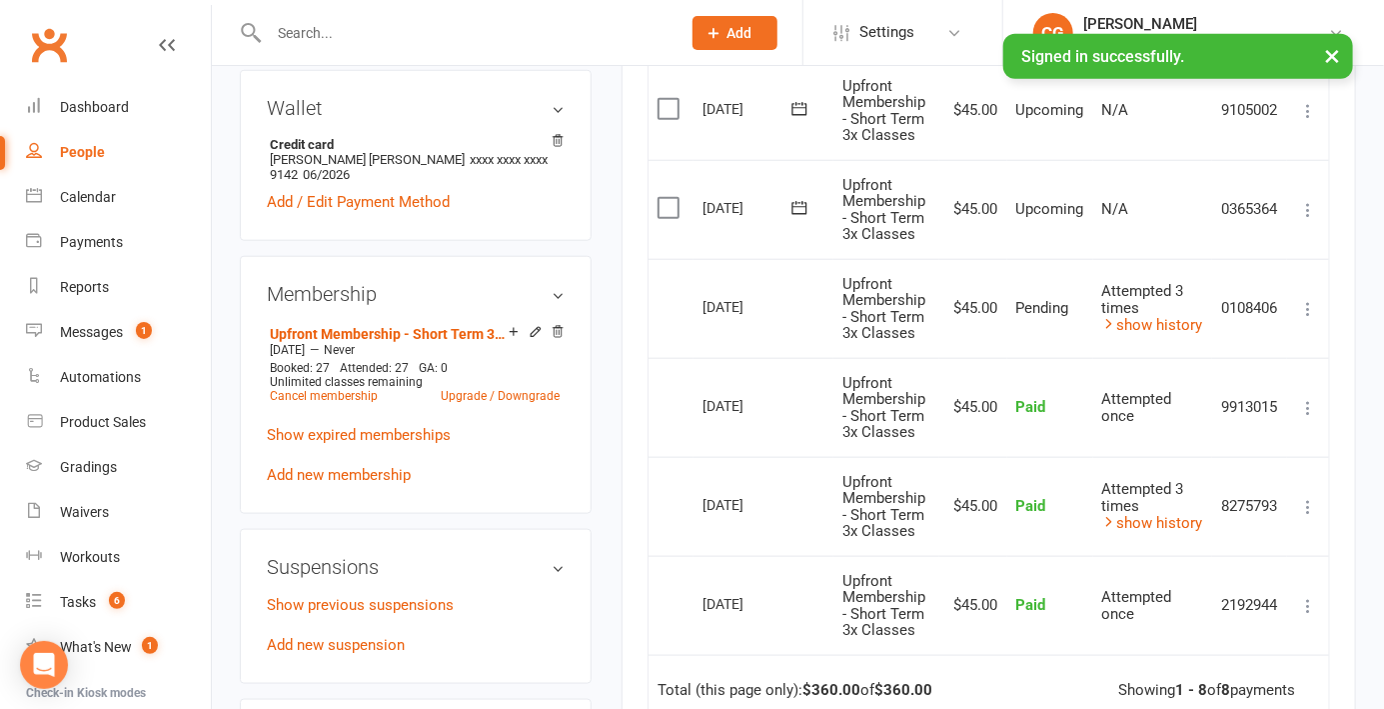
scroll to position [770, 0]
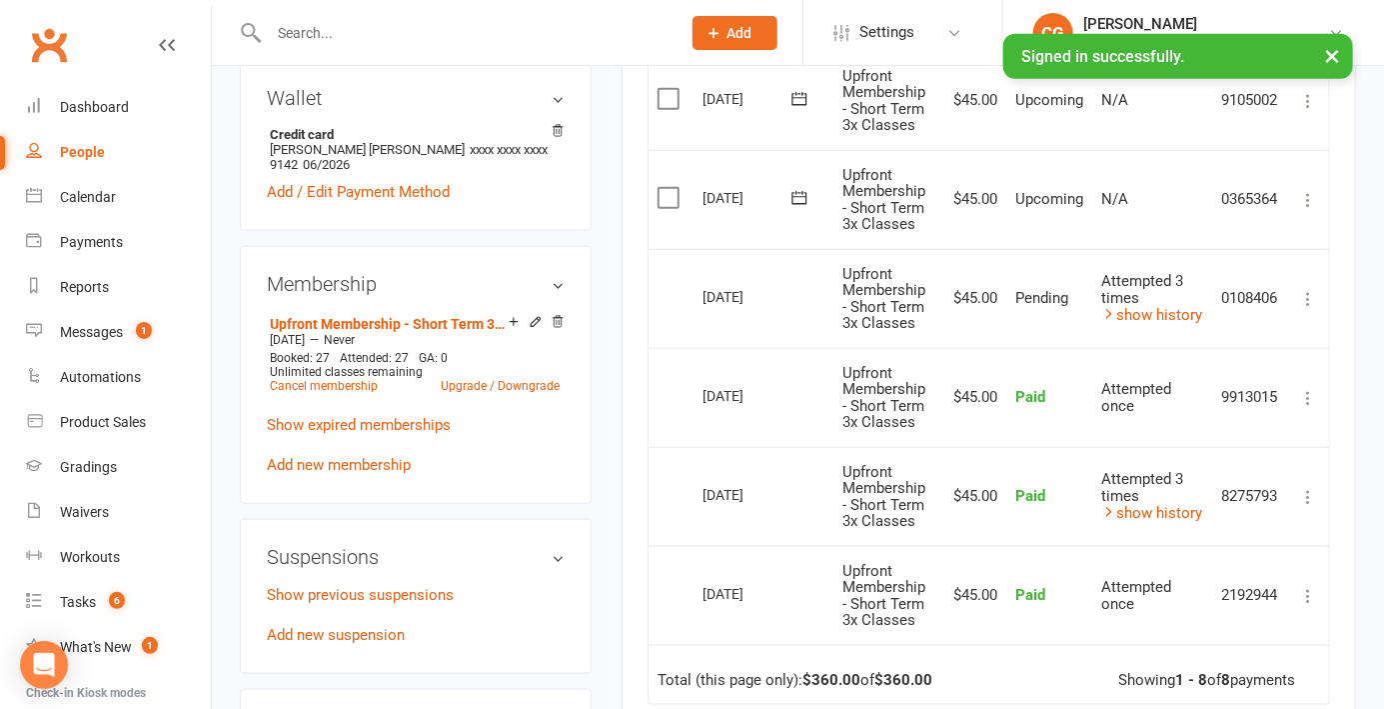
click at [1179, 315] on link "show history" at bounding box center [1153, 315] width 101 height 18
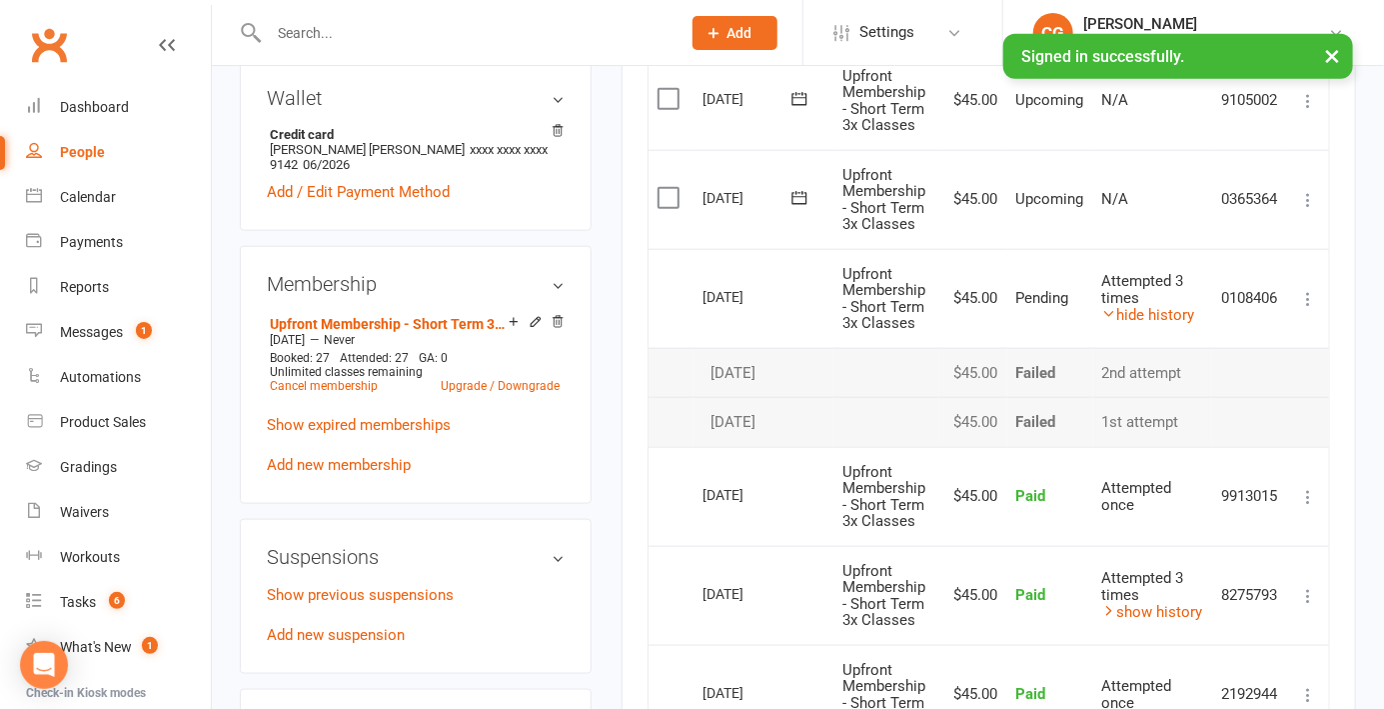
click at [1300, 303] on icon at bounding box center [1309, 299] width 20 height 20
click at [1202, 340] on link "More Info" at bounding box center [1221, 338] width 198 height 40
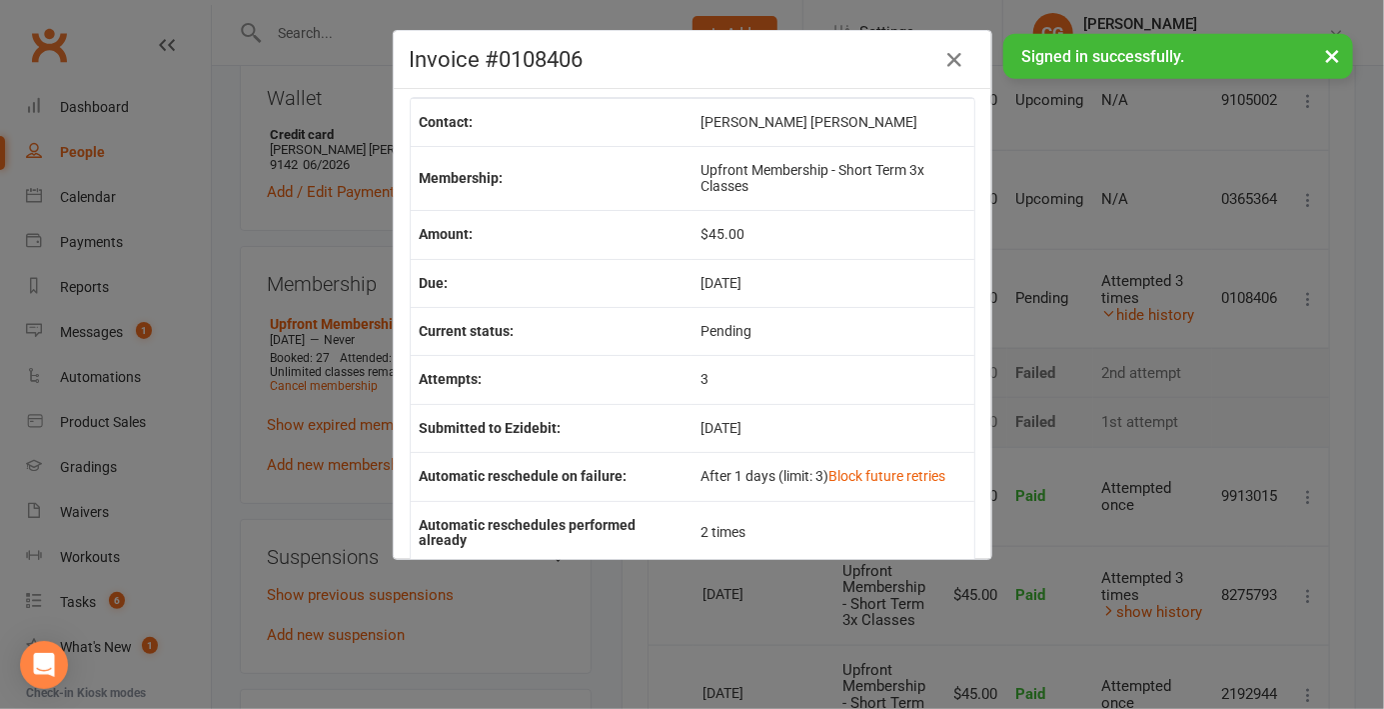
scroll to position [0, 0]
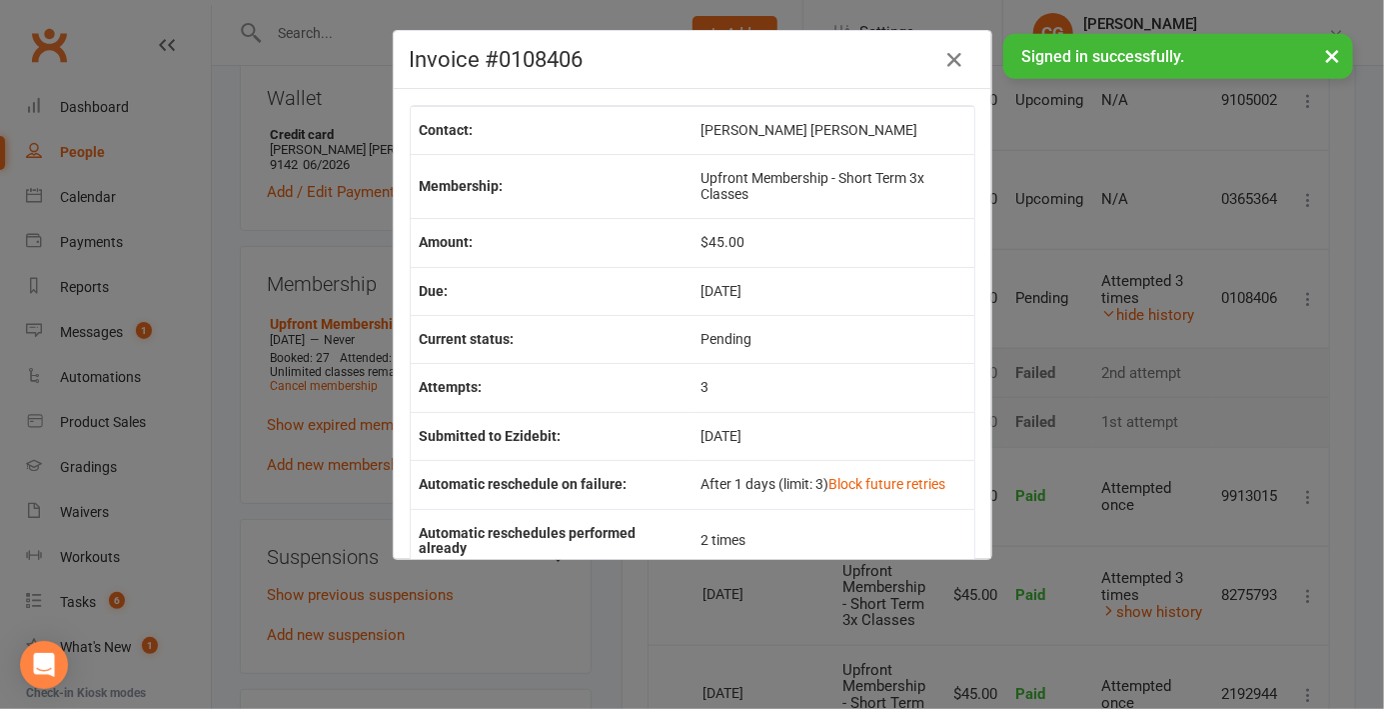
click at [1345, 404] on div "Invoice #0108406 Contact: [PERSON_NAME] [PERSON_NAME] Membership: Upfront Membe…" at bounding box center [692, 354] width 1384 height 709
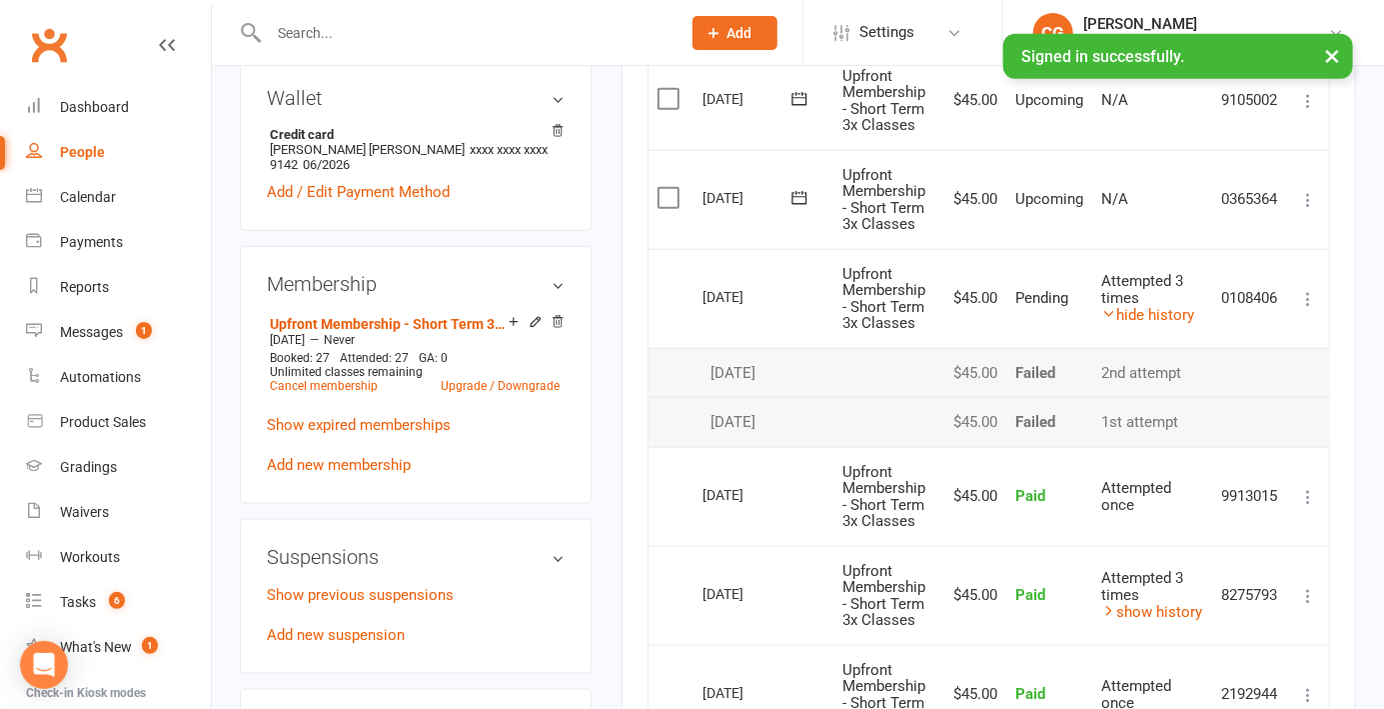
click at [1300, 296] on icon at bounding box center [1309, 299] width 20 height 20
click at [1316, 487] on icon at bounding box center [1309, 497] width 20 height 20
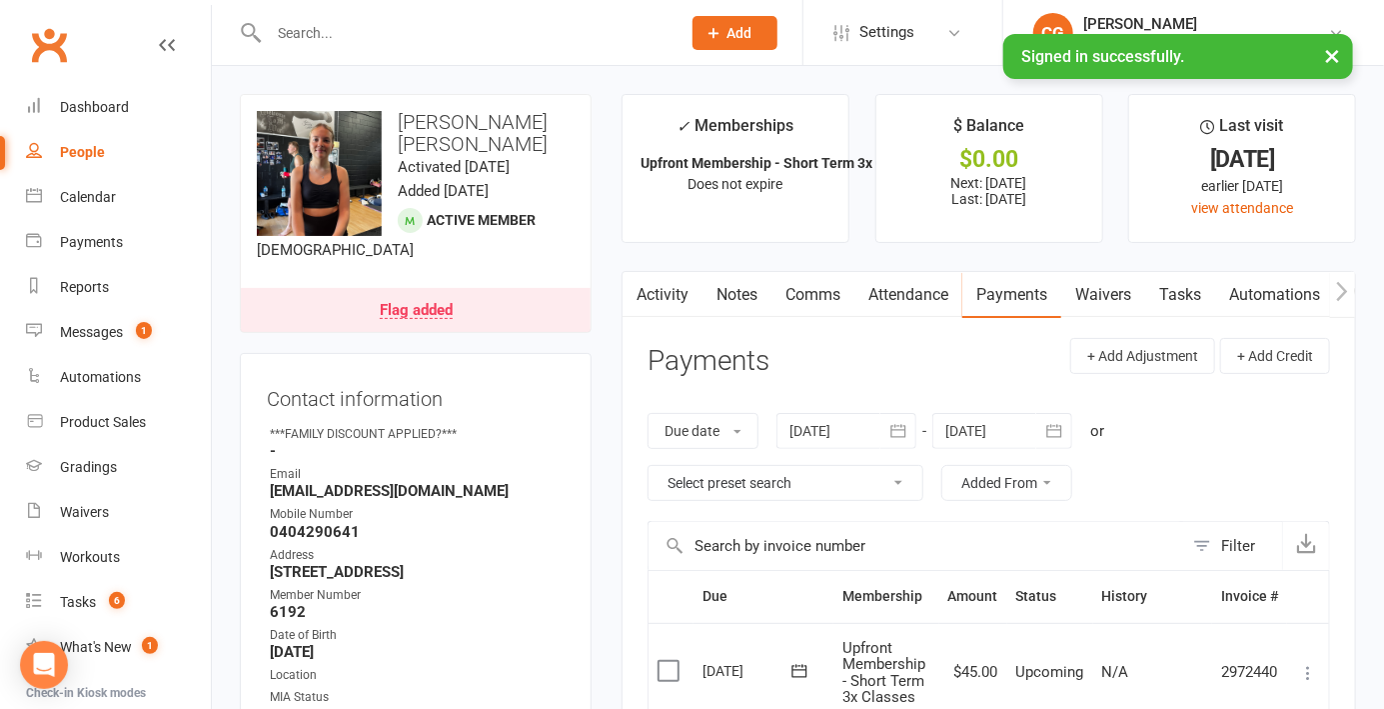
click at [421, 326] on link "Flag added" at bounding box center [416, 310] width 350 height 44
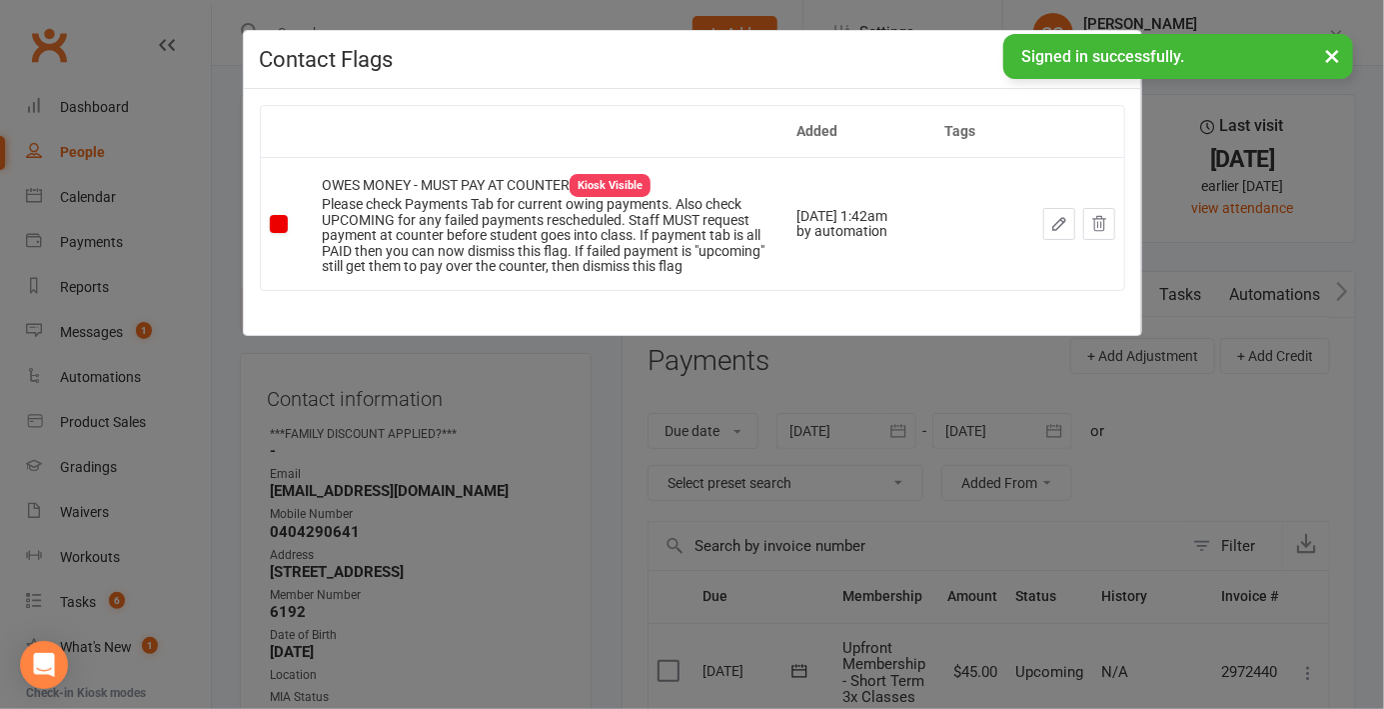
click at [1303, 455] on div "Contact Flags Added Tags OWES MONEY - MUST PAY AT COUNTER Kiosk Visible Please …" at bounding box center [692, 354] width 1384 height 709
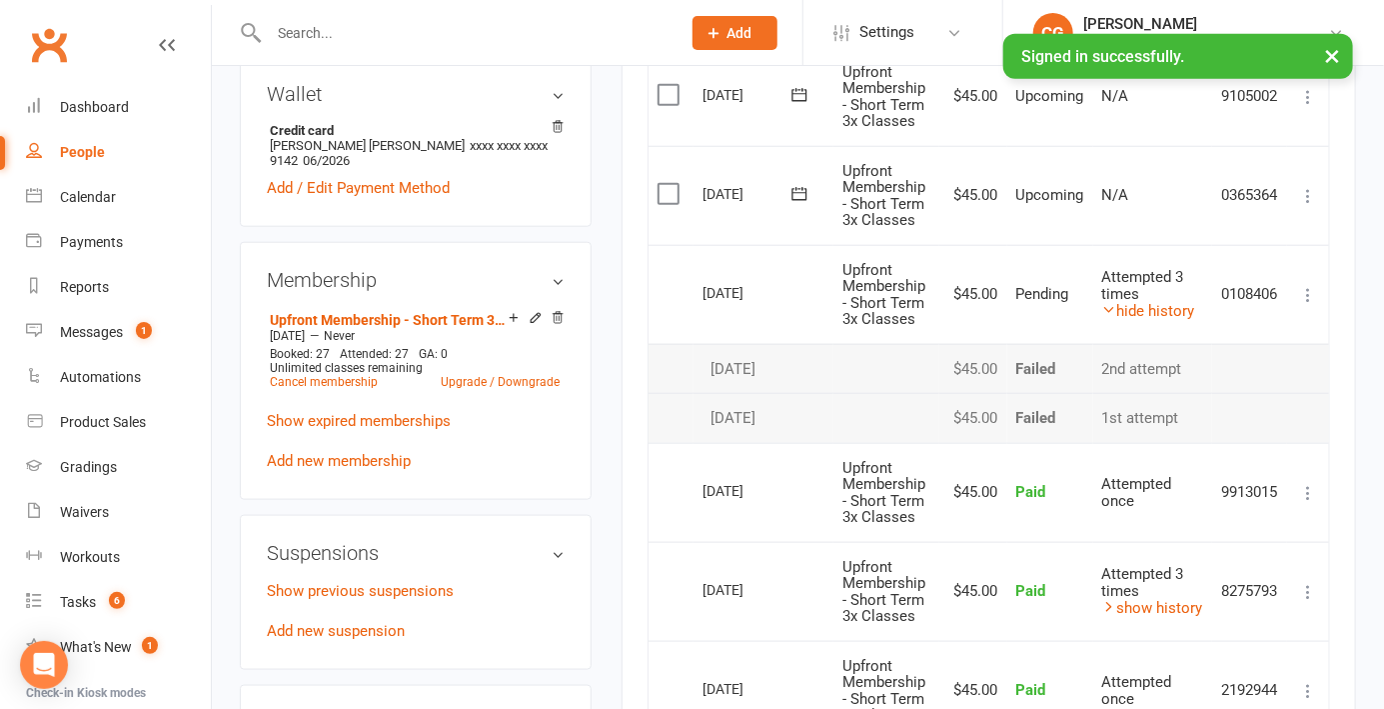
scroll to position [792, 0]
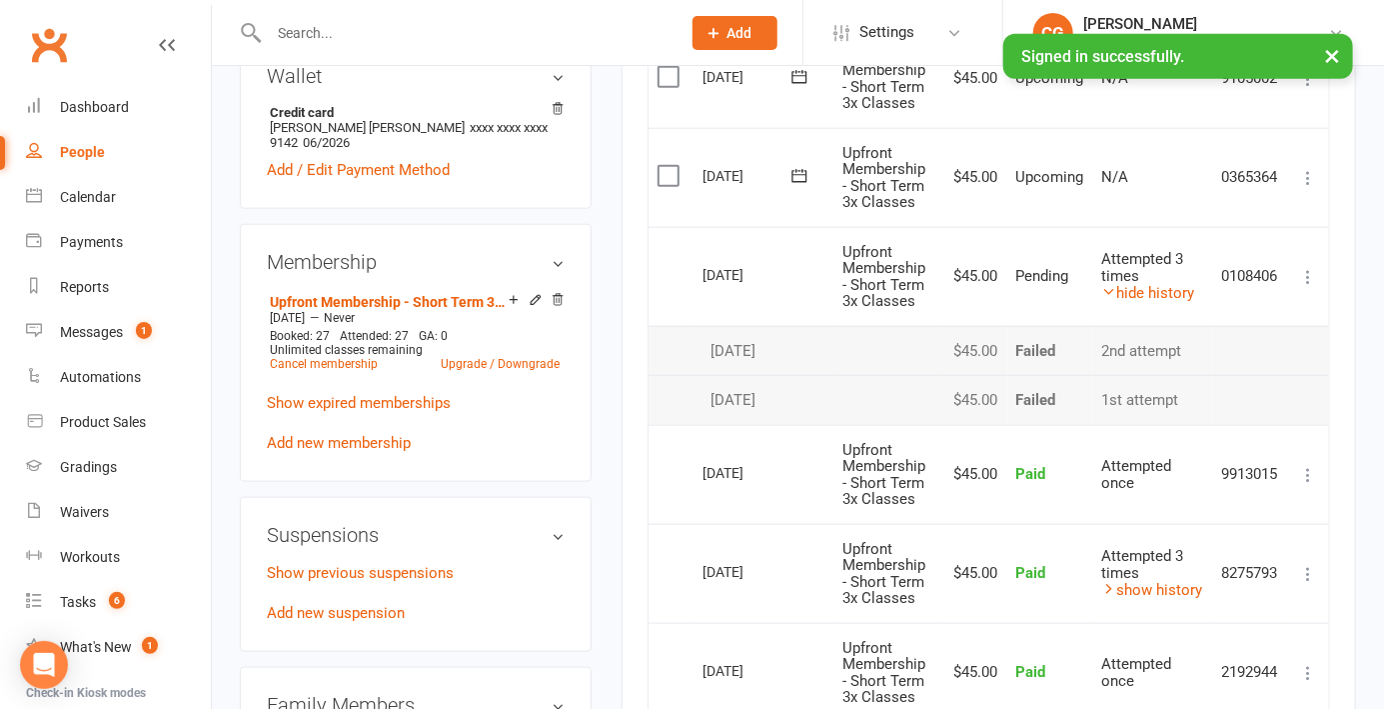
click at [1163, 292] on link "hide history" at bounding box center [1149, 293] width 93 height 18
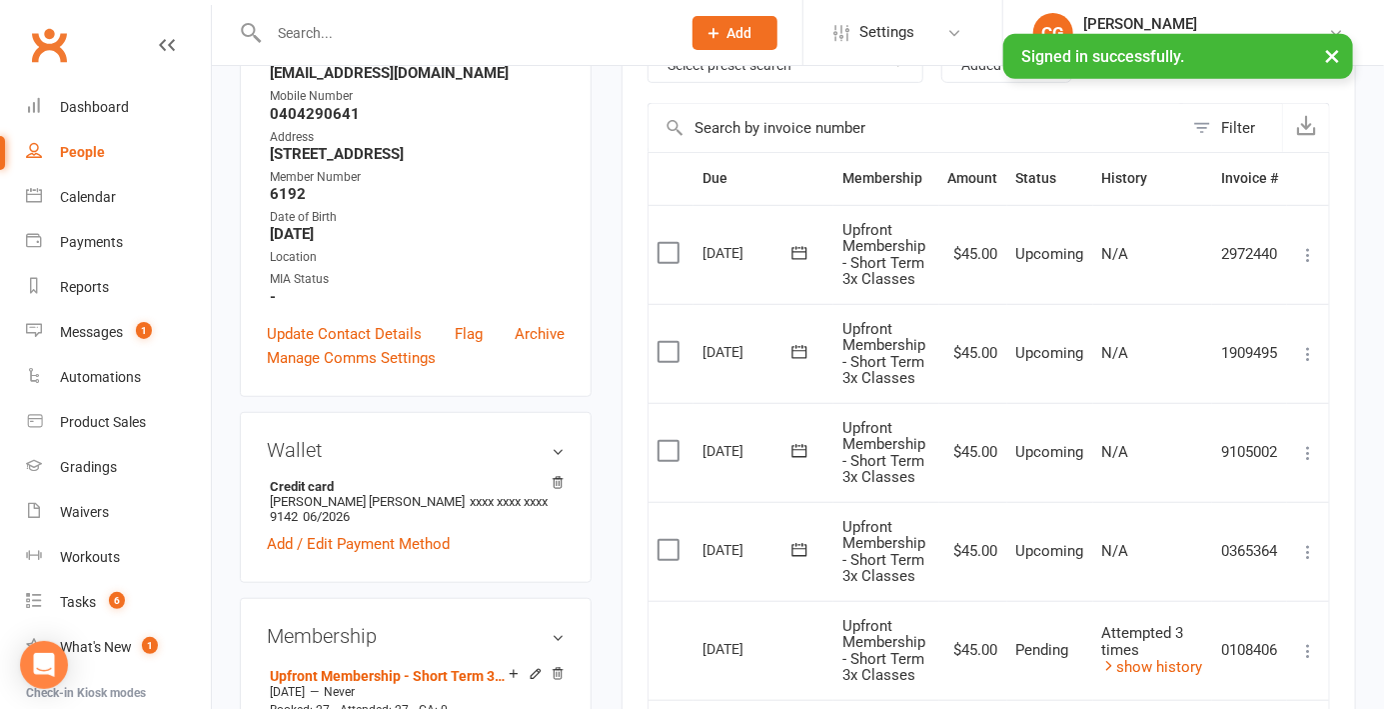
scroll to position [0, 0]
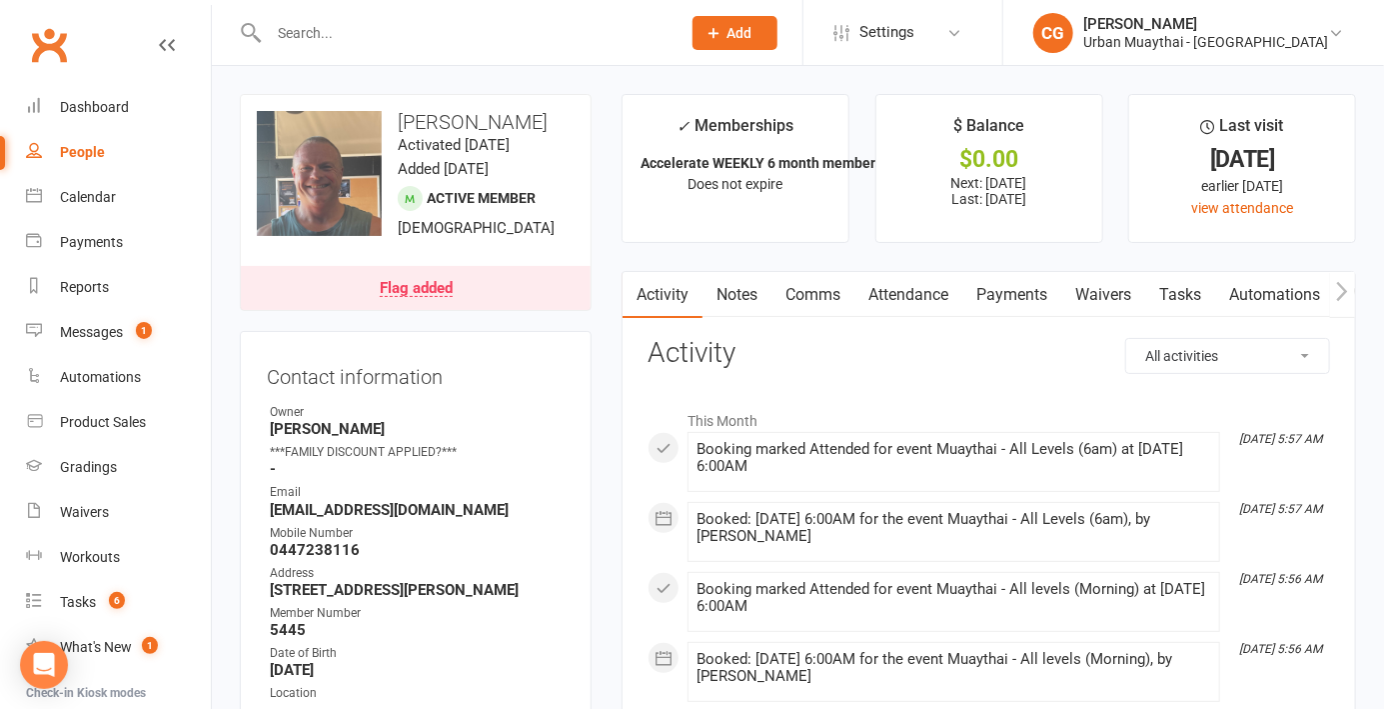
click at [1024, 313] on link "Payments" at bounding box center [1012, 295] width 99 height 46
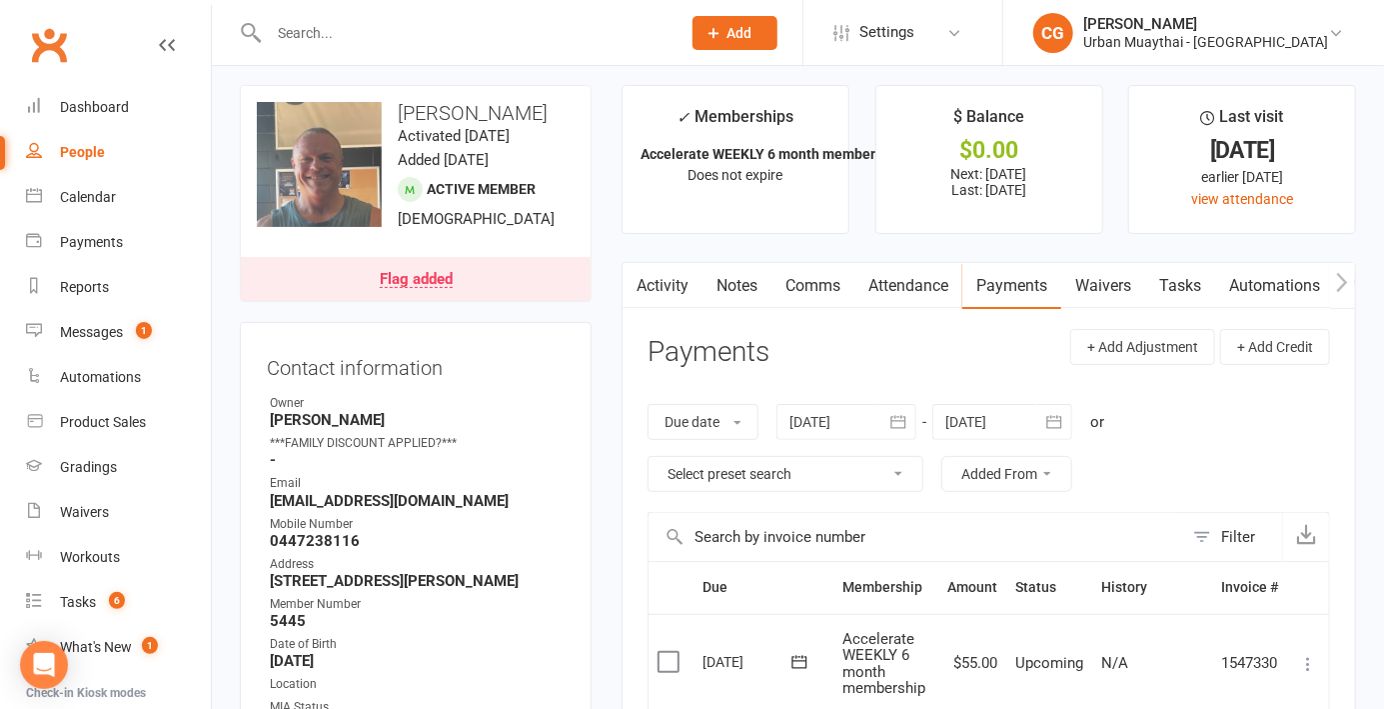
scroll to position [5, 0]
